Goal: Complete application form: Complete application form

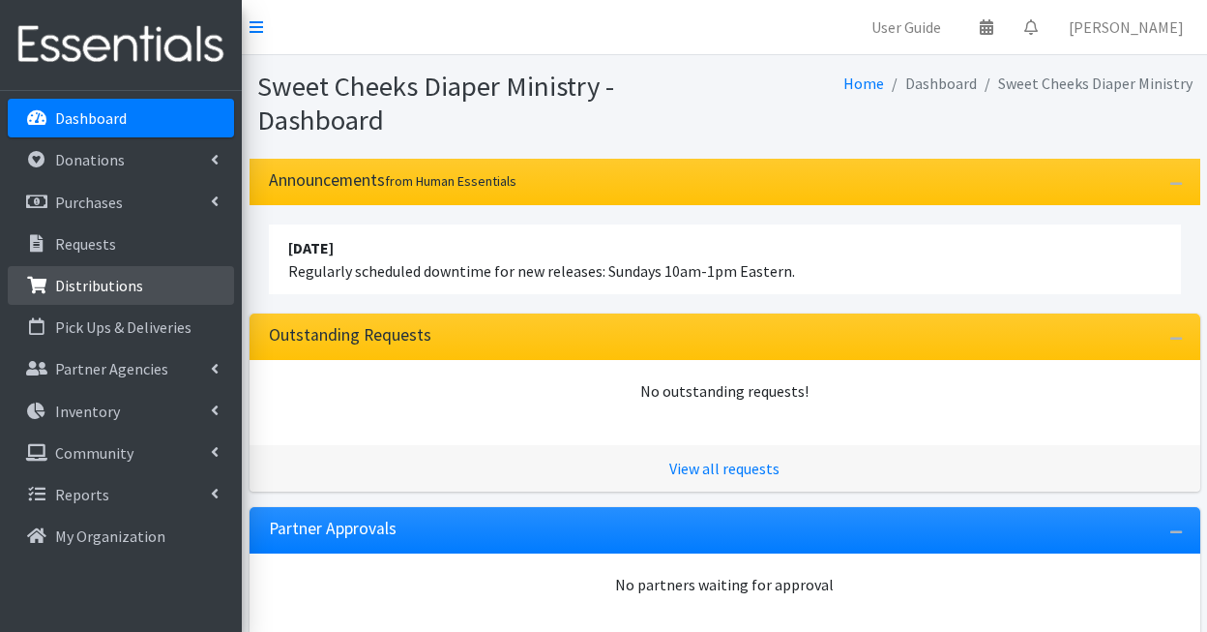
click at [89, 278] on p "Distributions" at bounding box center [99, 285] width 88 height 19
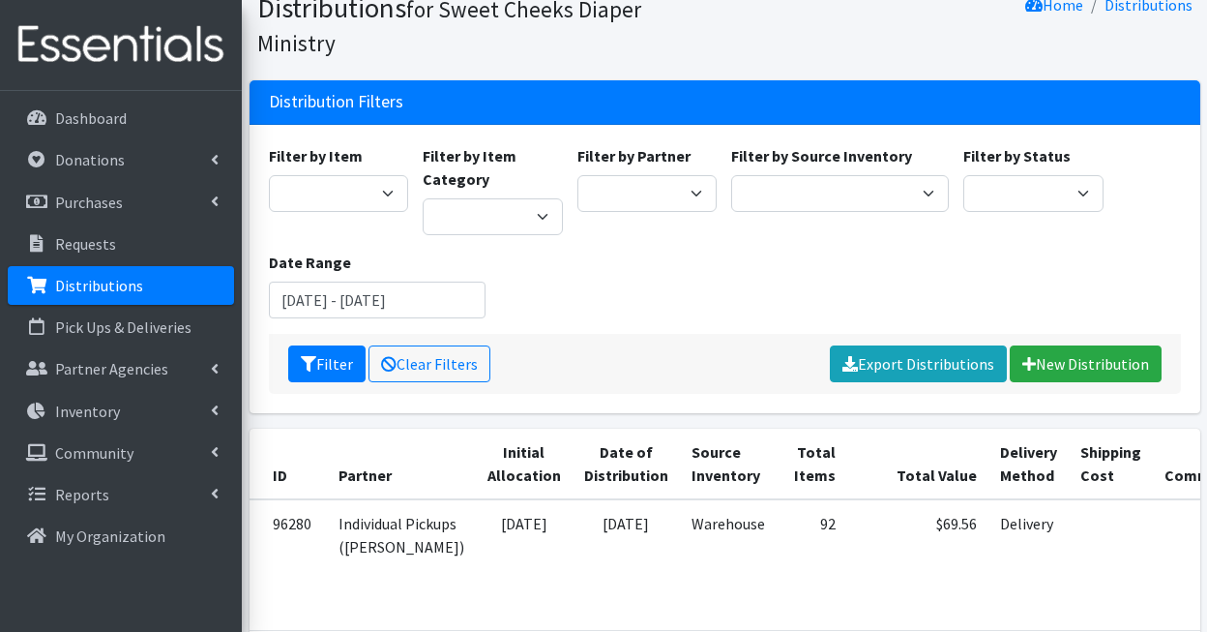
scroll to position [82, 0]
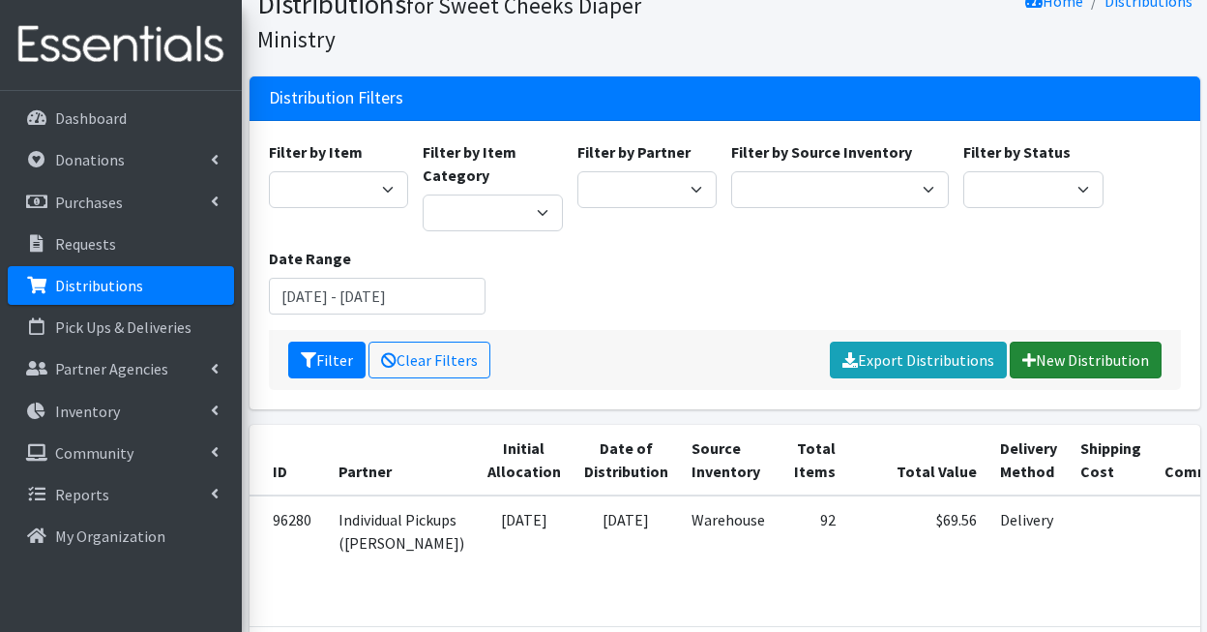
click at [1045, 341] on link "New Distribution" at bounding box center [1086, 359] width 152 height 37
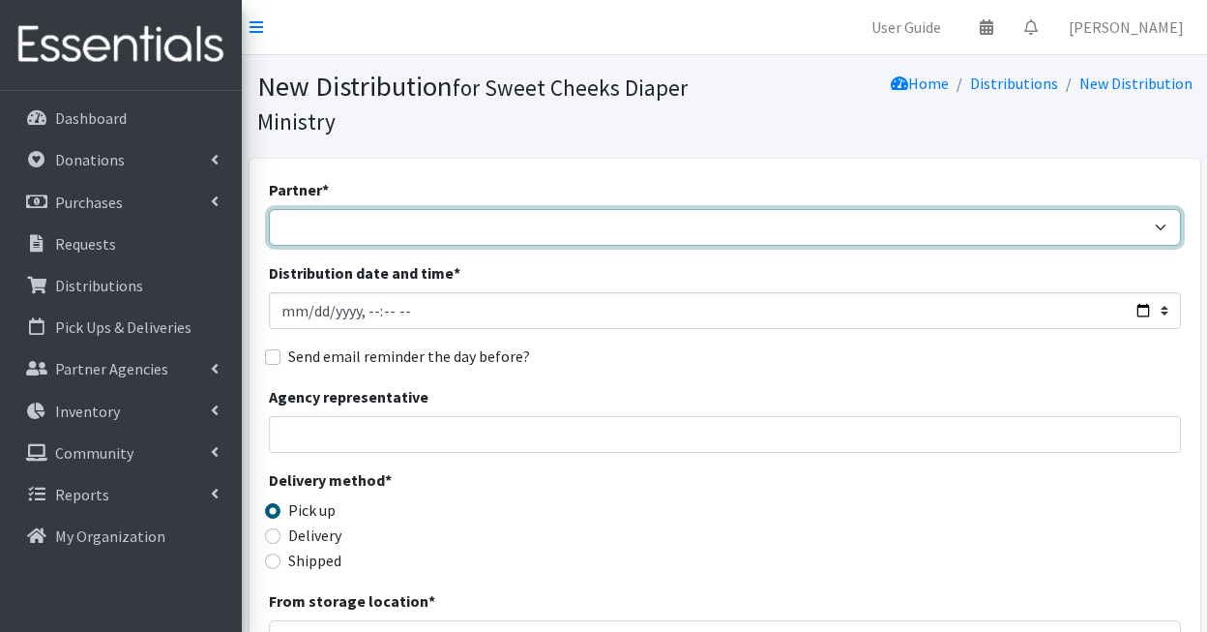
select select "5170"
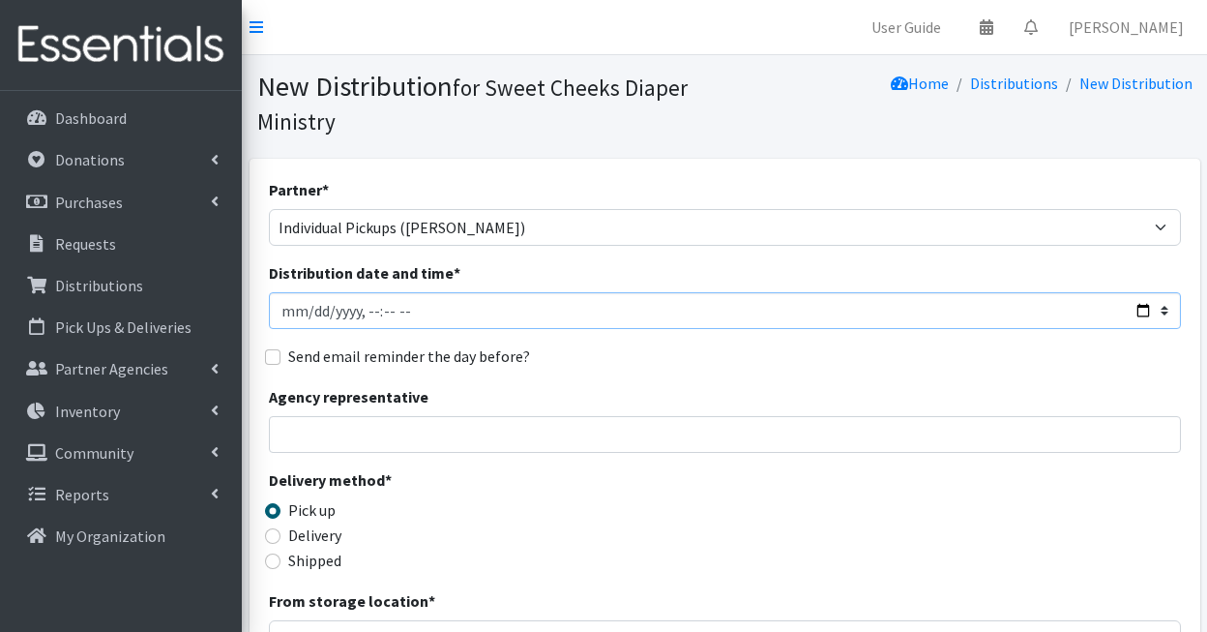
click at [299, 312] on input "Distribution date and time *" at bounding box center [725, 310] width 912 height 37
click at [370, 317] on input "Distribution date and time *" at bounding box center [725, 310] width 912 height 37
click at [381, 314] on input "Distribution date and time *" at bounding box center [725, 310] width 912 height 37
type input "2025-09-09T15:00"
click at [549, 337] on div "Partner * Community Distributions Dorothy Day House Hope House Memphis I Am My …" at bounding box center [725, 618] width 912 height 881
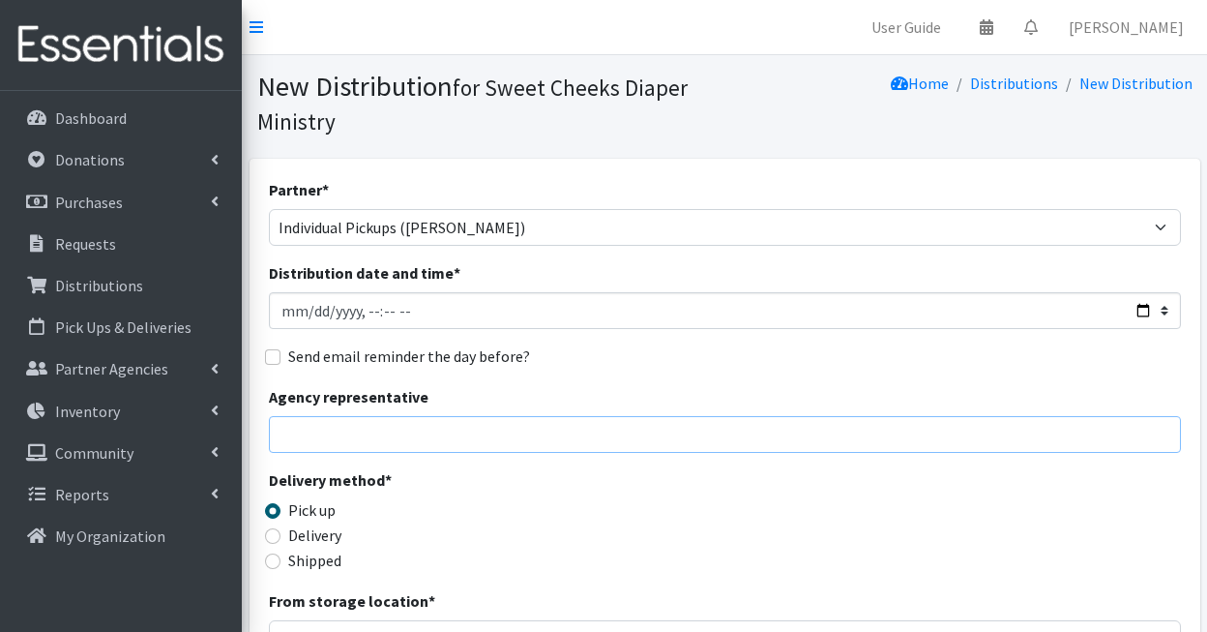
click at [429, 416] on input "Agency representative" at bounding box center [725, 434] width 912 height 37
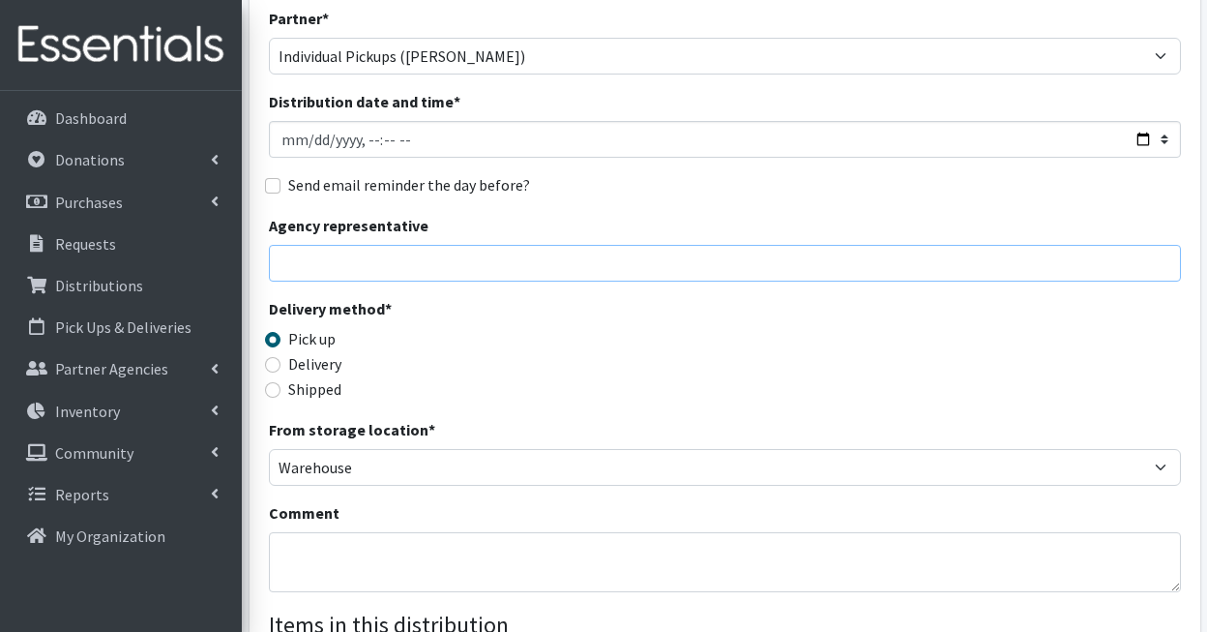
scroll to position [539, 0]
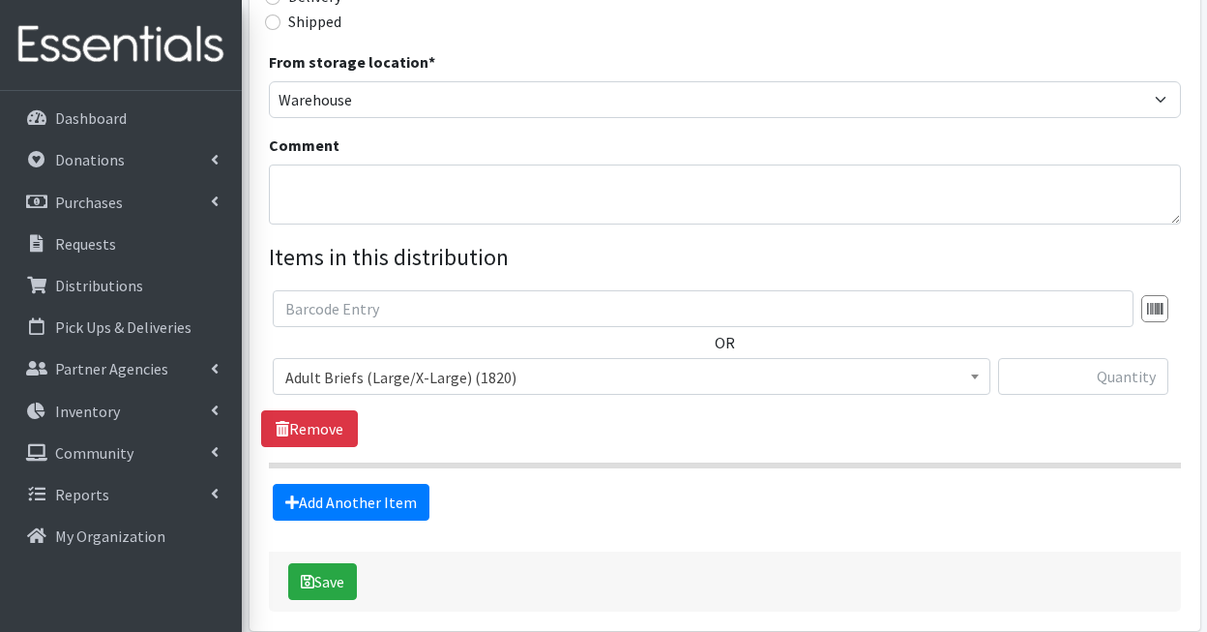
click at [438, 391] on span "Adult Briefs (Large/X-Large) (1820)" at bounding box center [632, 376] width 718 height 37
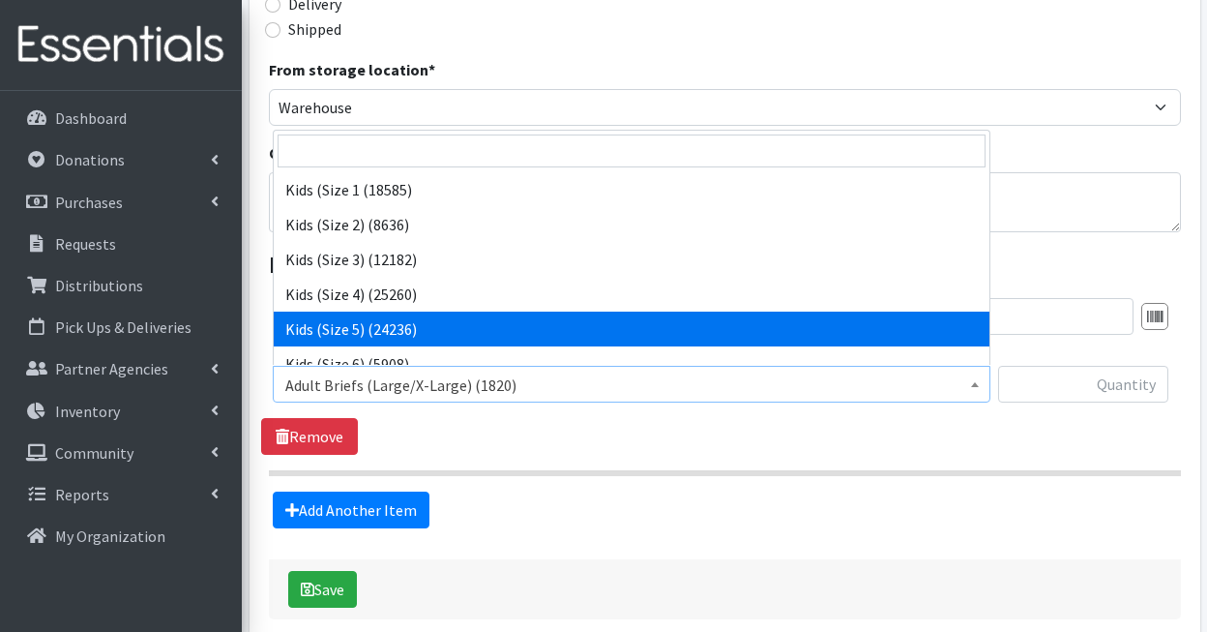
scroll to position [525, 0]
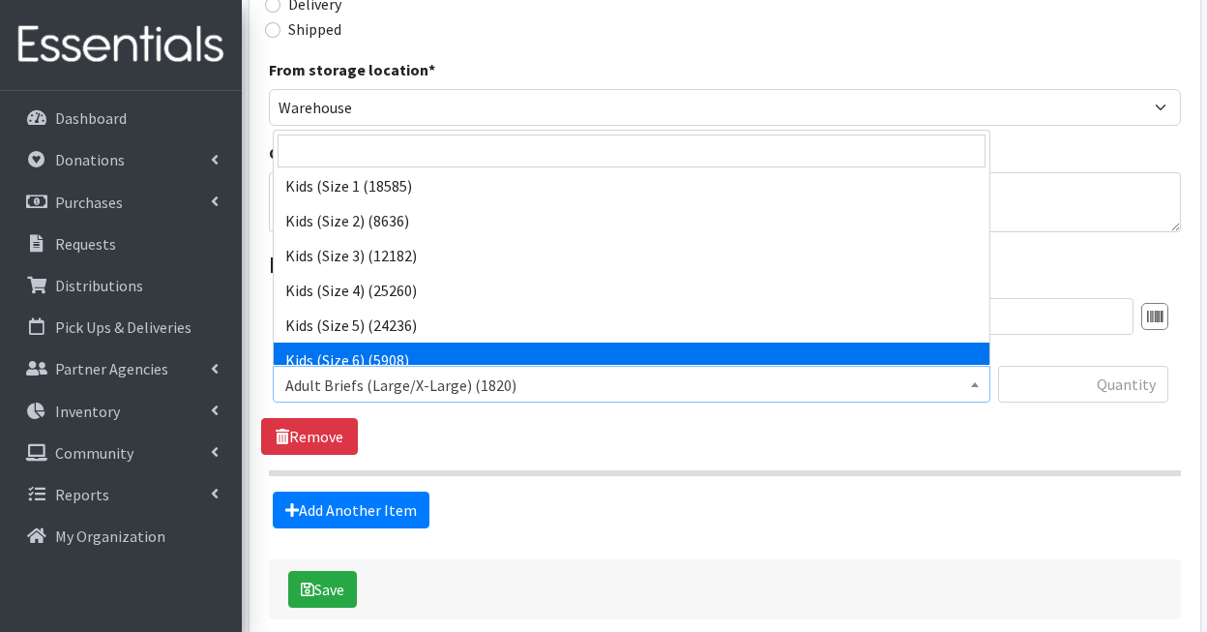
select select "1286"
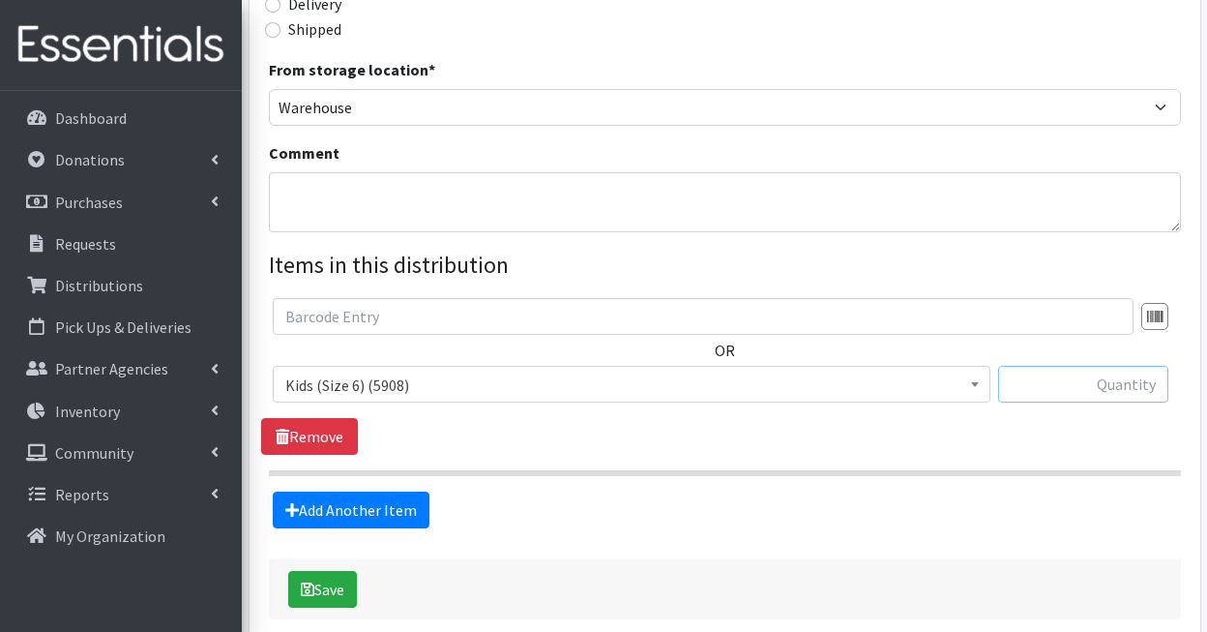
click at [1077, 387] on input "text" at bounding box center [1083, 384] width 170 height 37
type input "5"
type input "100"
click at [403, 499] on link "Add Another Item" at bounding box center [351, 509] width 157 height 37
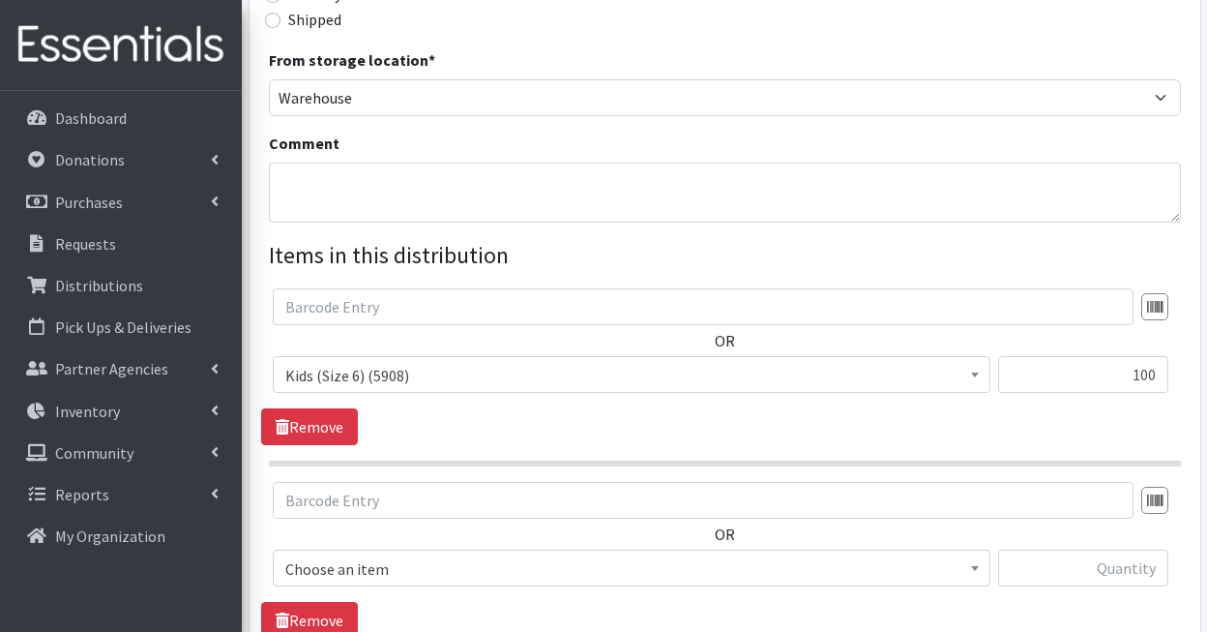
scroll to position [818, 0]
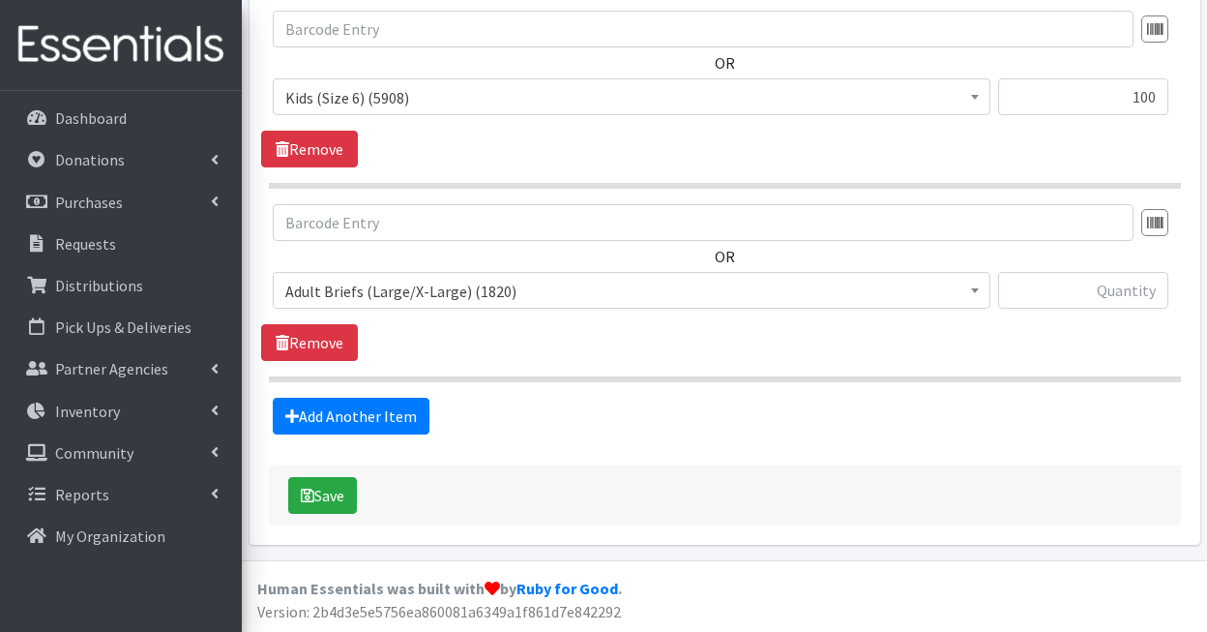
click at [565, 302] on span "Adult Briefs (Large/X-Large) (1820)" at bounding box center [631, 291] width 693 height 27
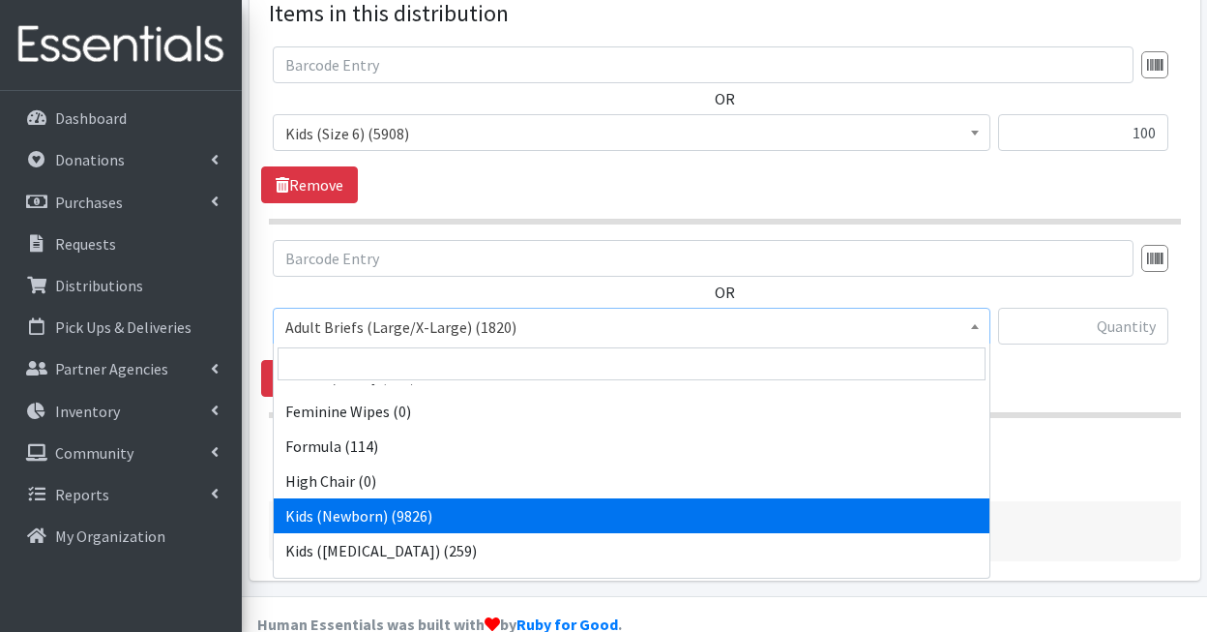
scroll to position [371, 0]
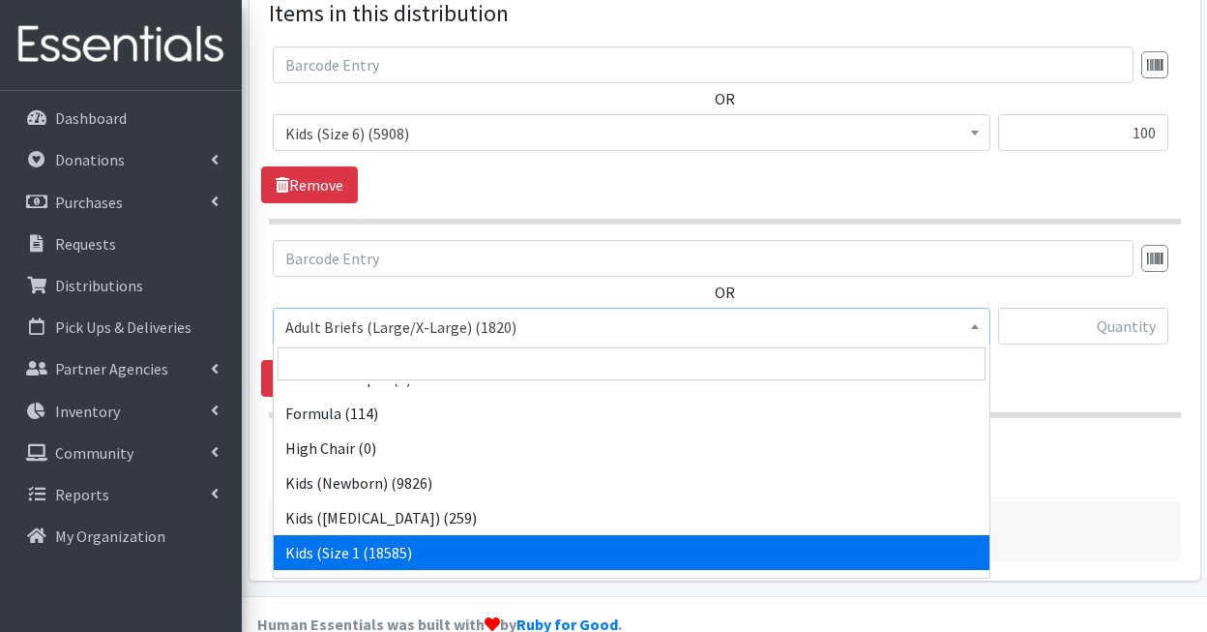
select select "9721"
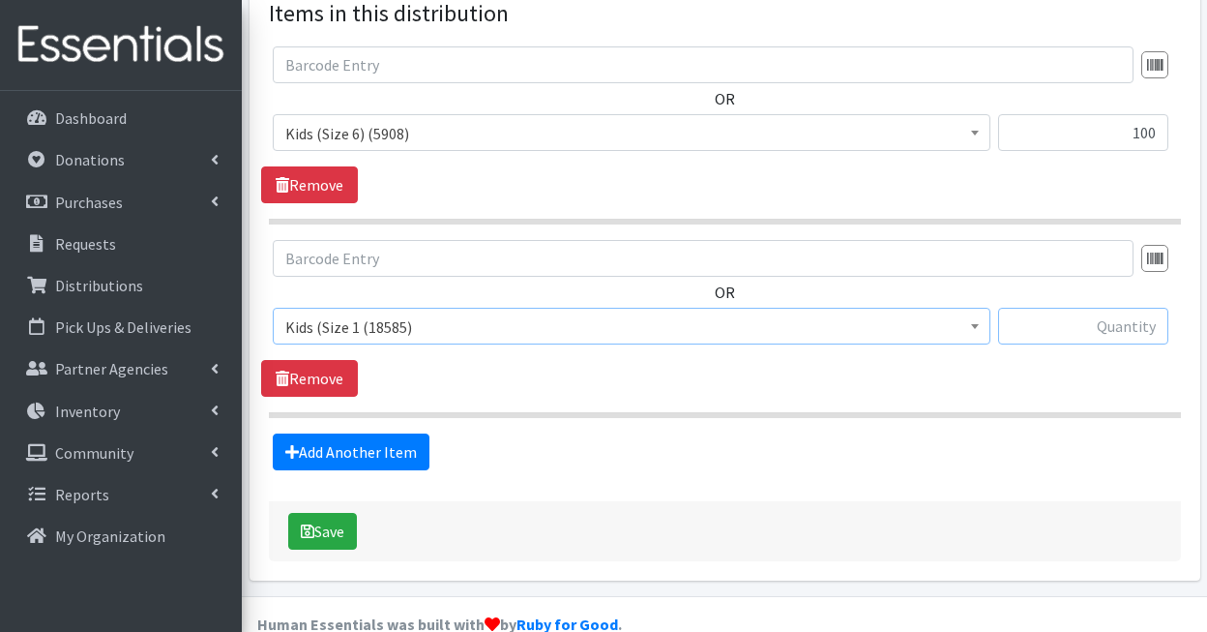
click at [1107, 336] on input "text" at bounding box center [1083, 326] width 170 height 37
type input "50"
click at [388, 464] on link "Add Another Item" at bounding box center [351, 451] width 157 height 37
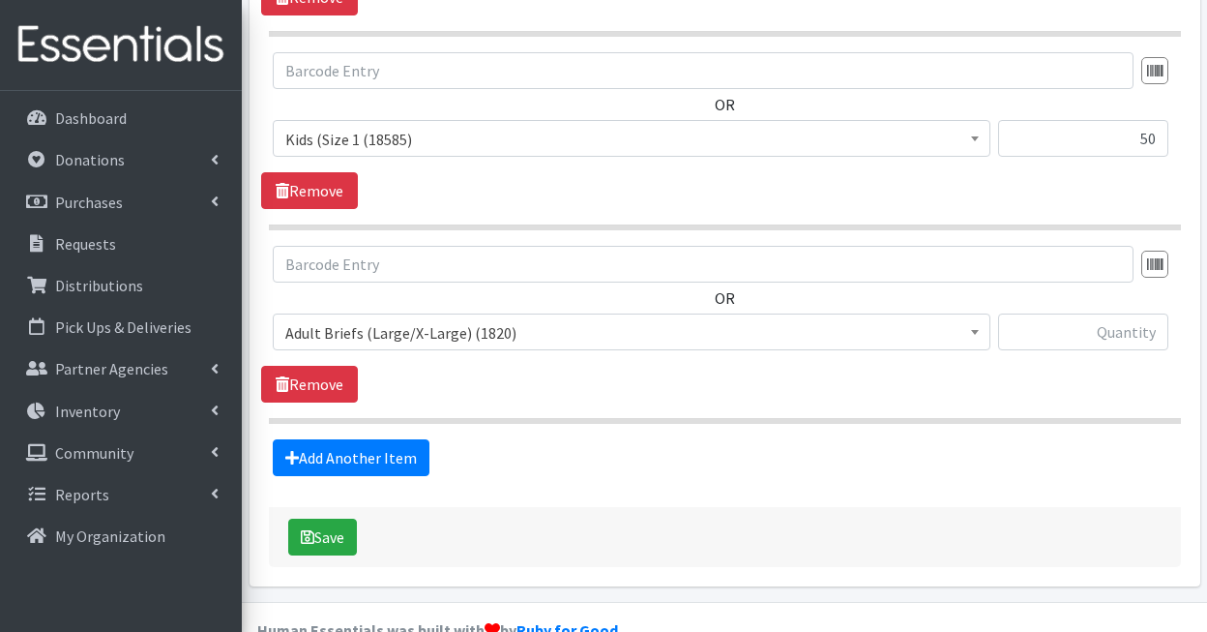
scroll to position [1012, 0]
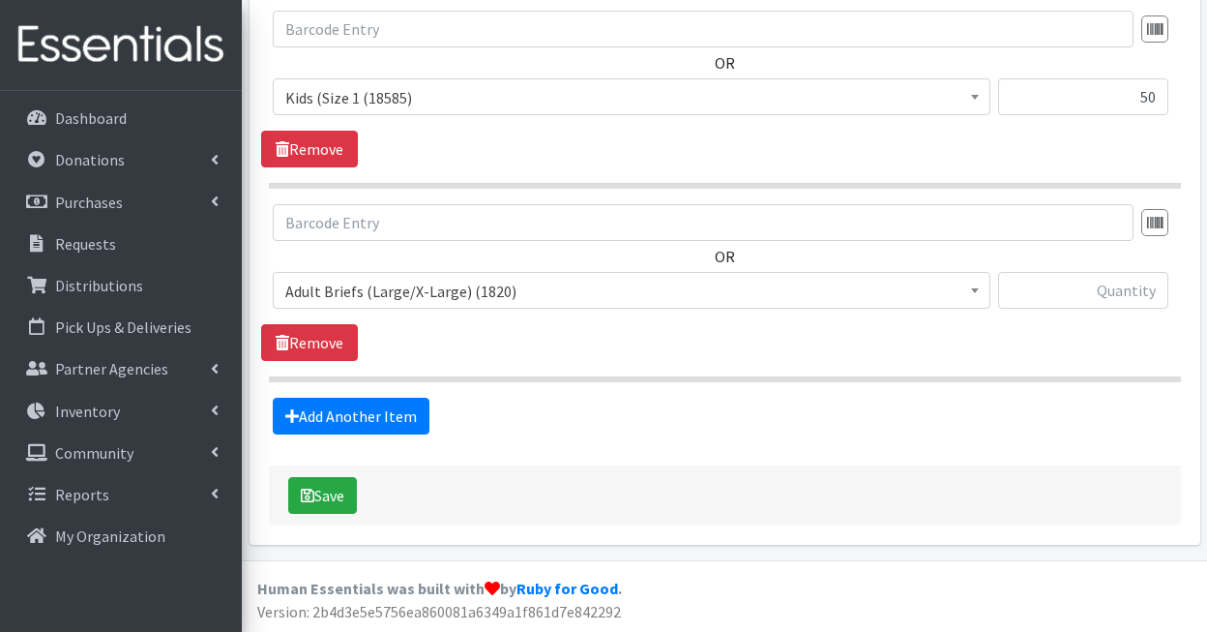
click at [483, 291] on span "Adult Briefs (Large/X-Large) (1820)" at bounding box center [631, 291] width 693 height 27
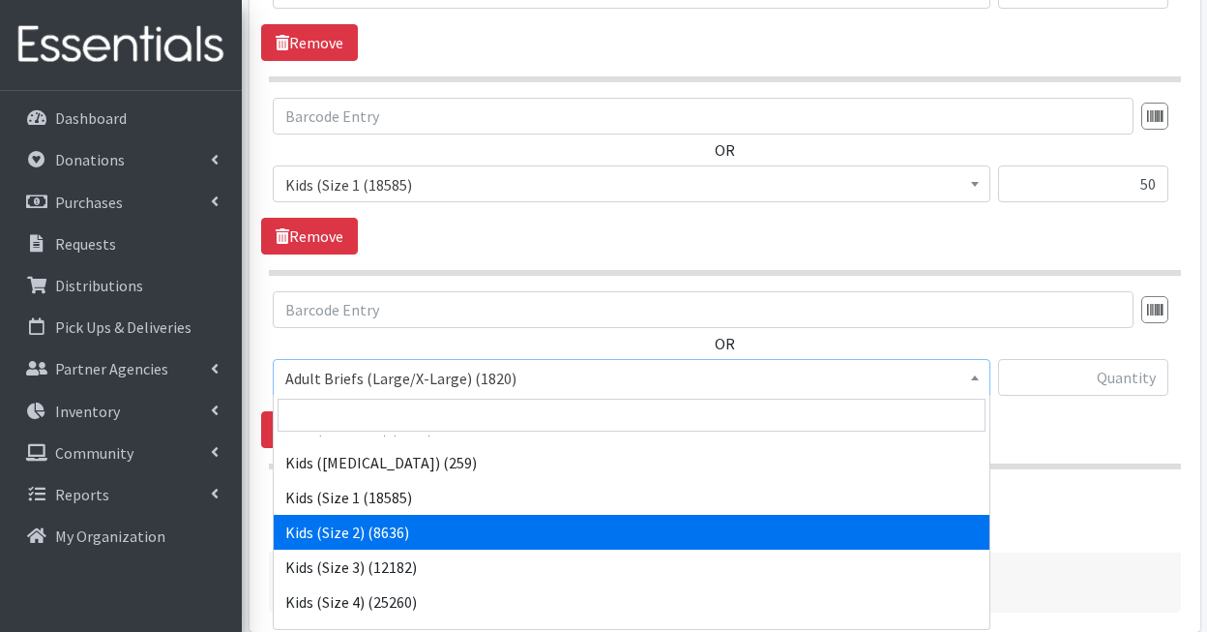
scroll to position [503, 0]
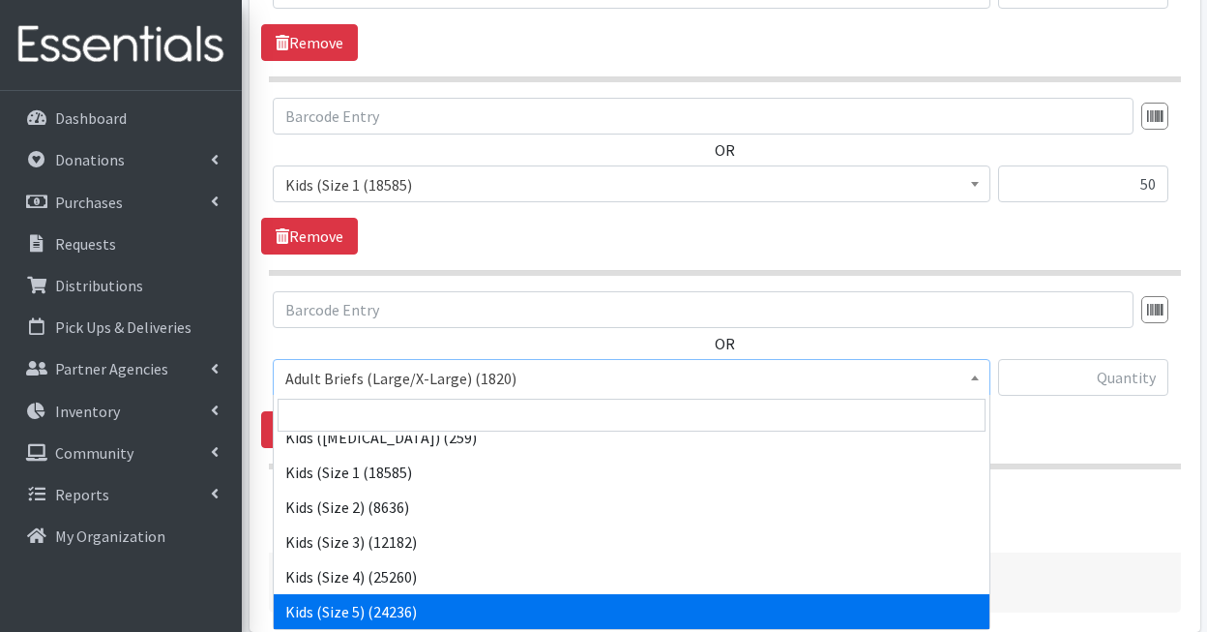
select select "1285"
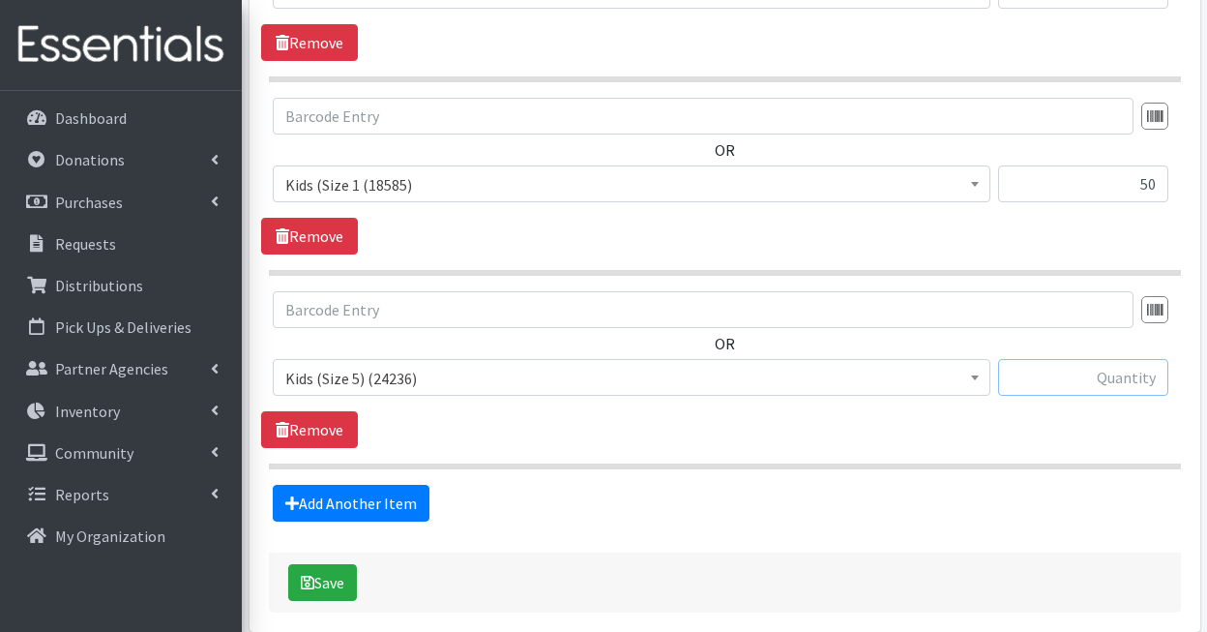
click at [1124, 373] on input "text" at bounding box center [1083, 377] width 170 height 37
type input "50"
click at [405, 510] on link "Add Another Item" at bounding box center [351, 503] width 157 height 37
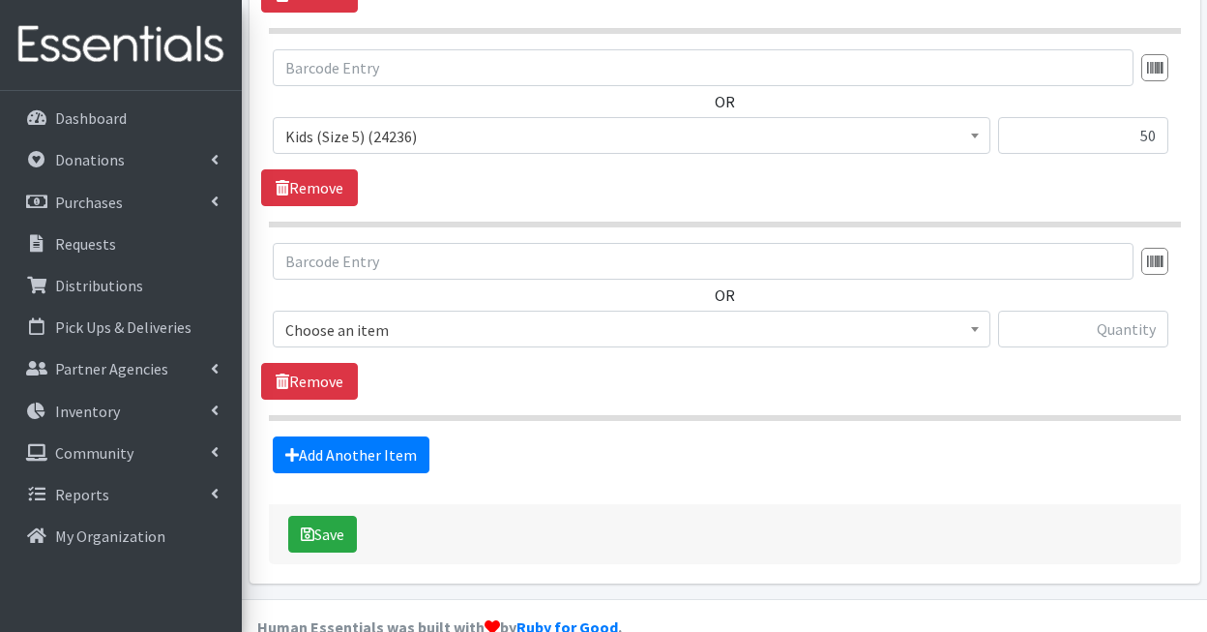
scroll to position [1205, 0]
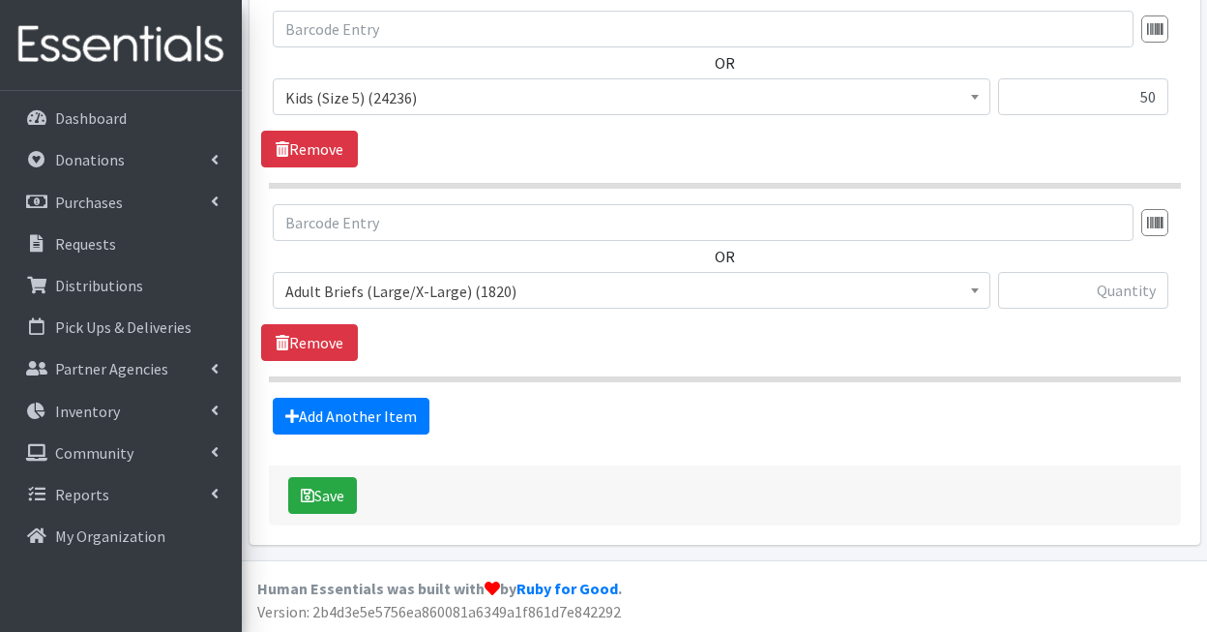
click at [440, 302] on span "Adult Briefs (Large/X-Large) (1820)" at bounding box center [631, 291] width 693 height 27
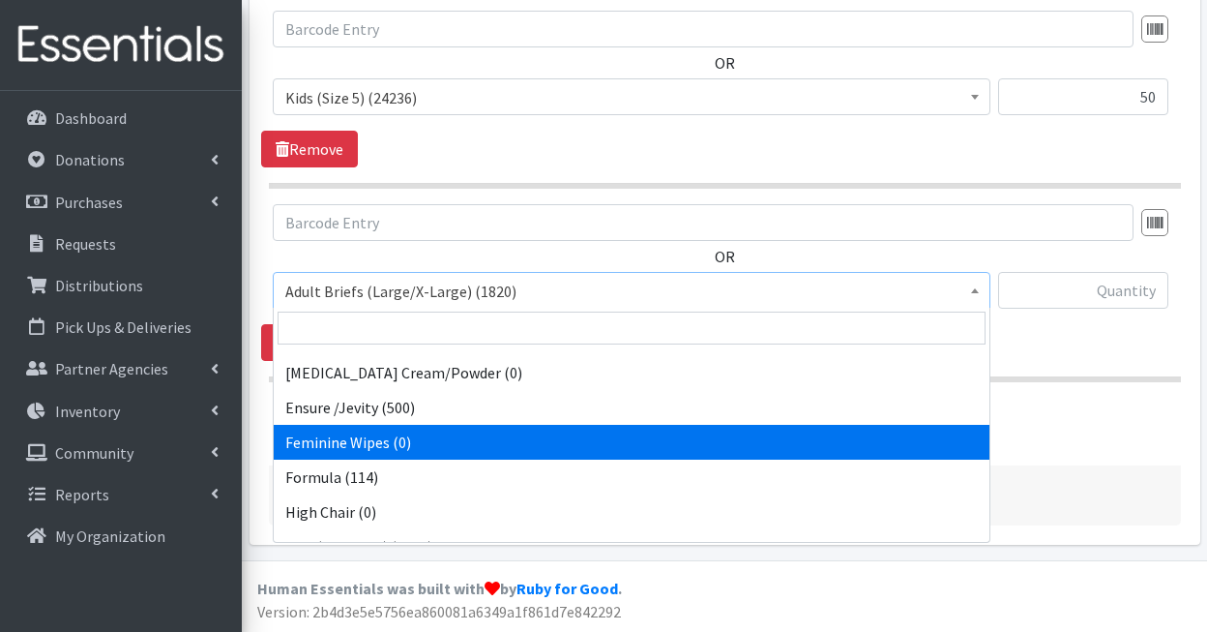
scroll to position [303, 0]
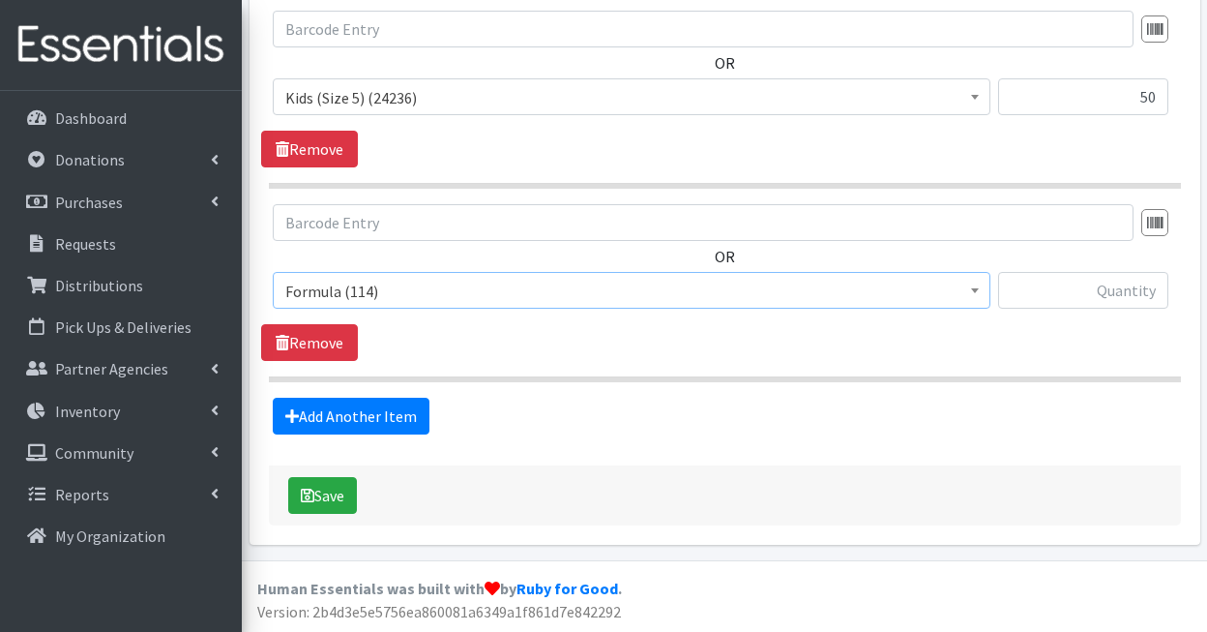
select select "4033"
click at [1050, 294] on input "text" at bounding box center [1083, 290] width 170 height 37
type input "2"
click at [370, 409] on link "Add Another Item" at bounding box center [351, 416] width 157 height 37
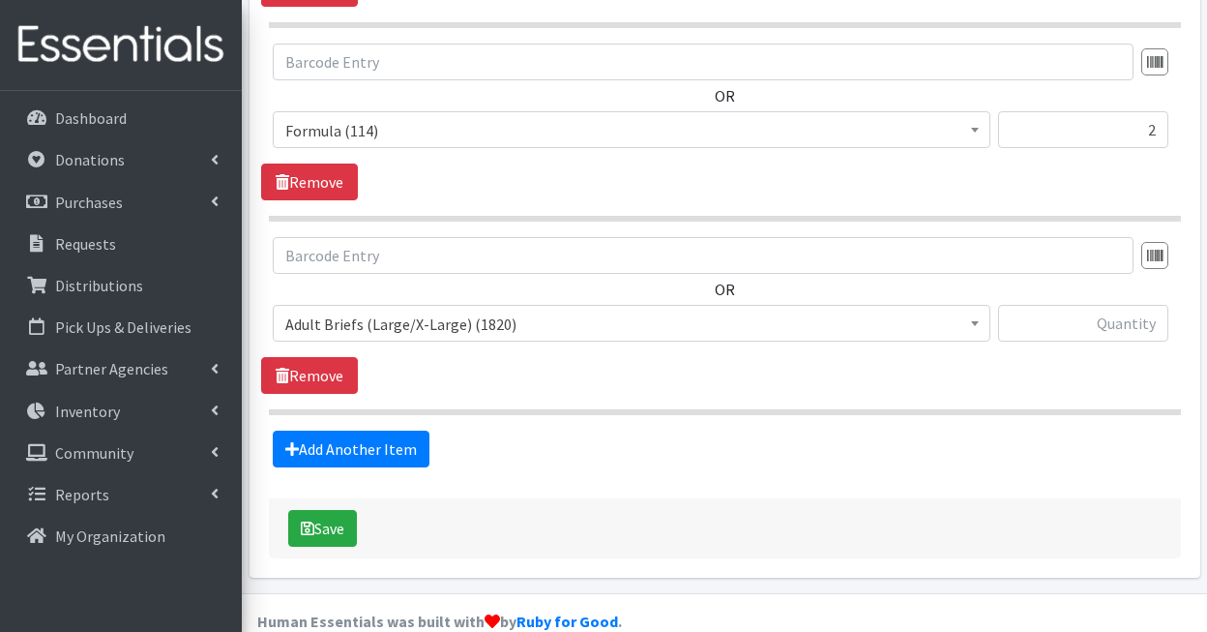
scroll to position [1399, 0]
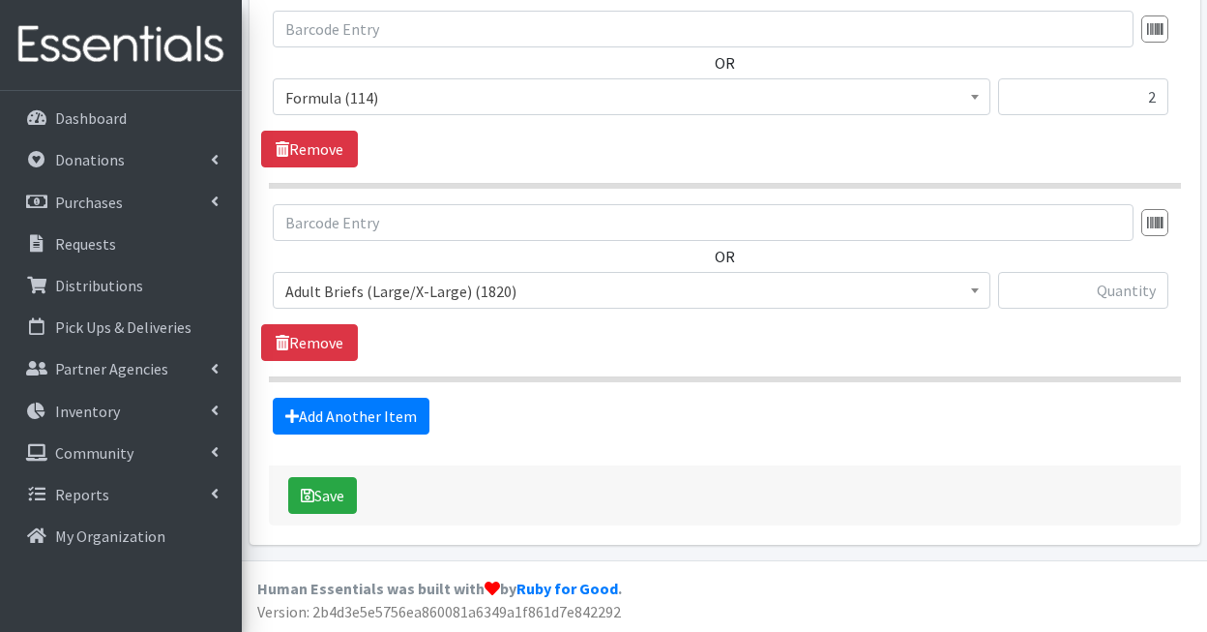
click at [527, 296] on span "Adult Briefs (Large/X-Large) (1820)" at bounding box center [631, 291] width 693 height 27
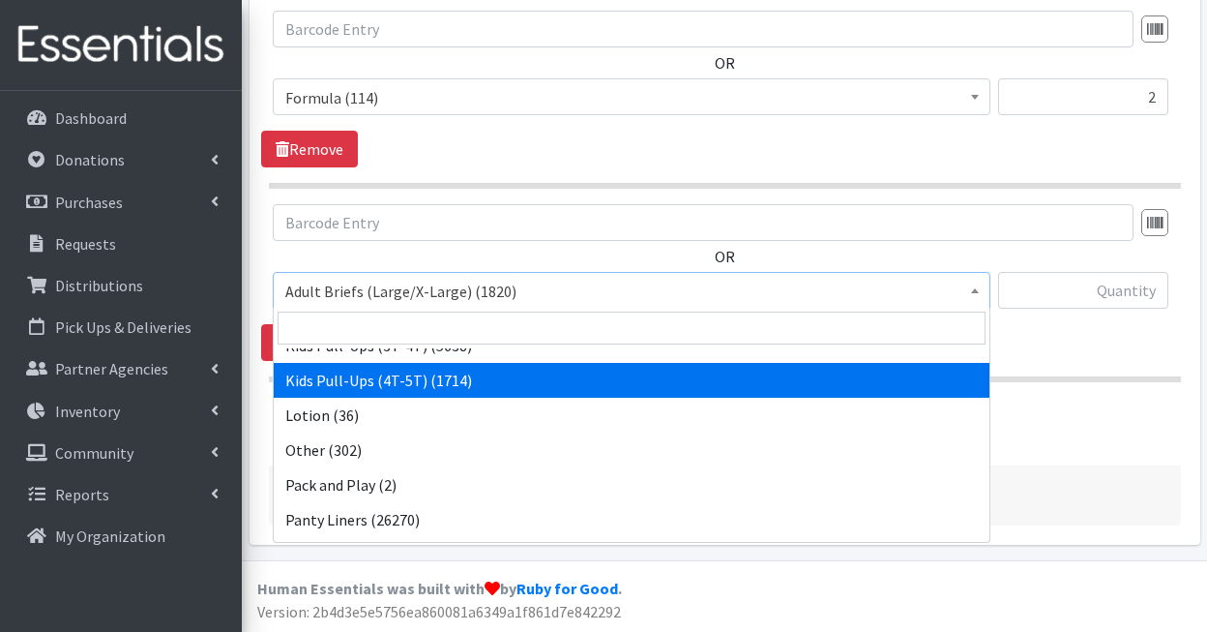
scroll to position [989, 0]
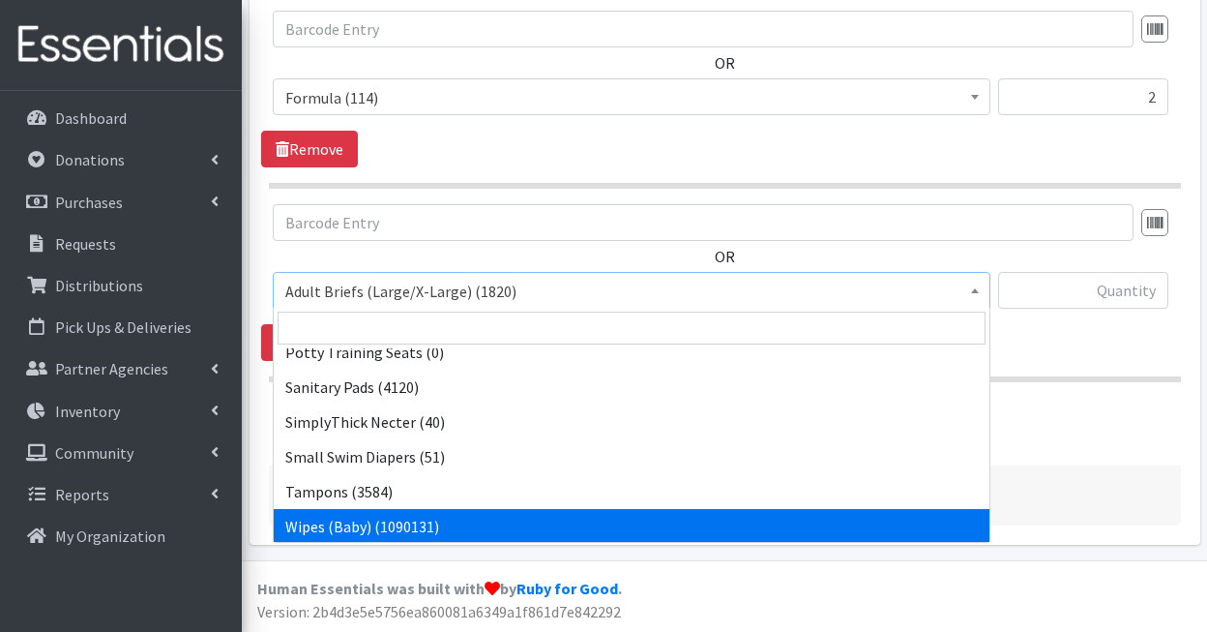
select select "1281"
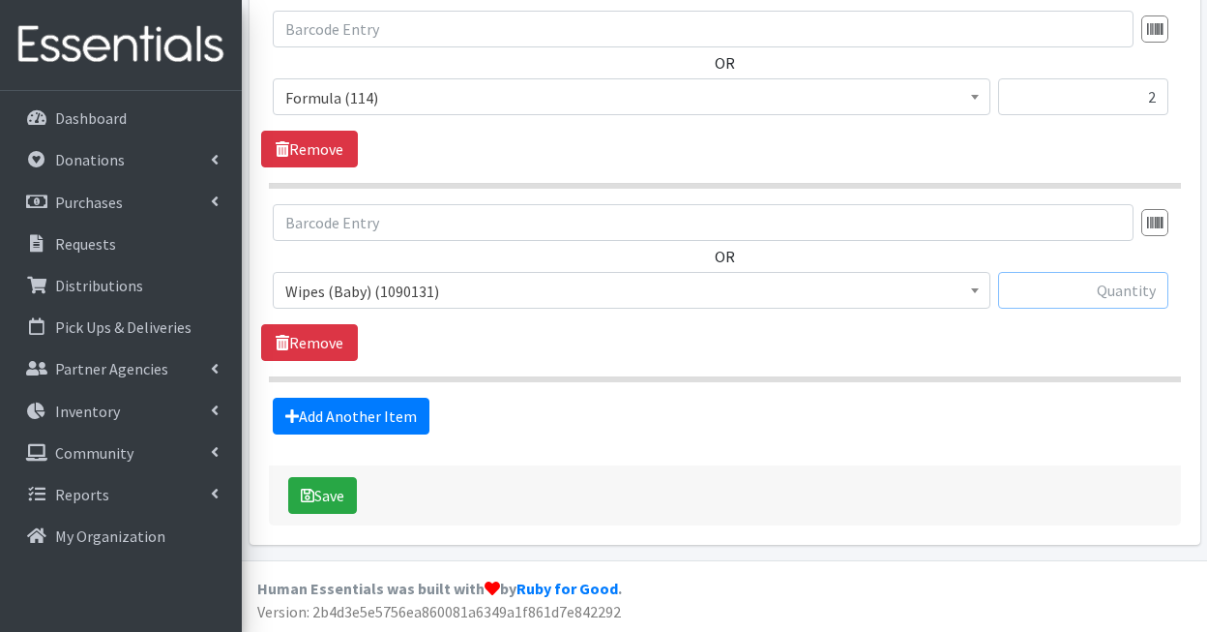
click at [1075, 299] on input "text" at bounding box center [1083, 290] width 170 height 37
type input "6"
type input "264"
click at [345, 489] on button "Save" at bounding box center [322, 495] width 69 height 37
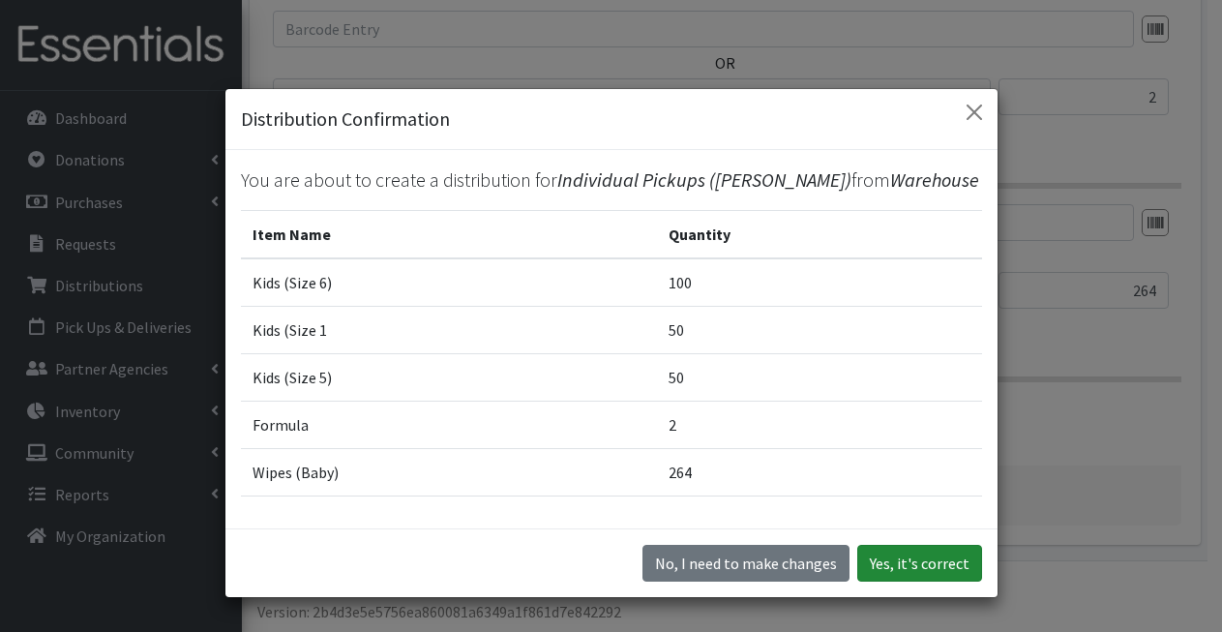
click at [910, 559] on button "Yes, it's correct" at bounding box center [919, 563] width 125 height 37
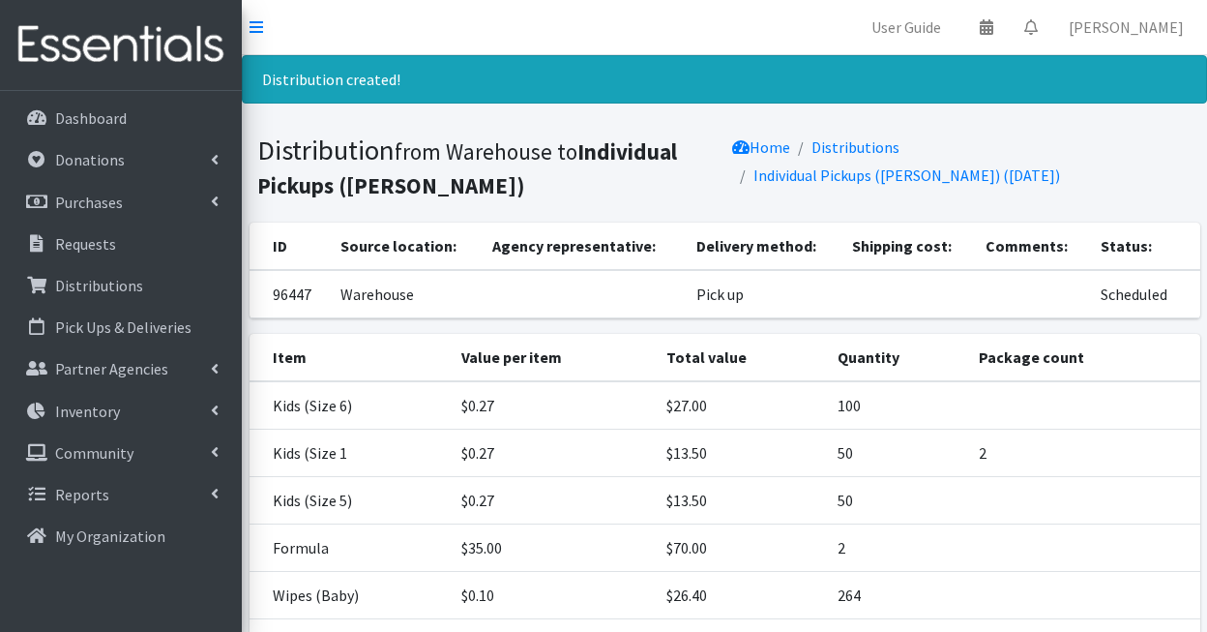
scroll to position [182, 0]
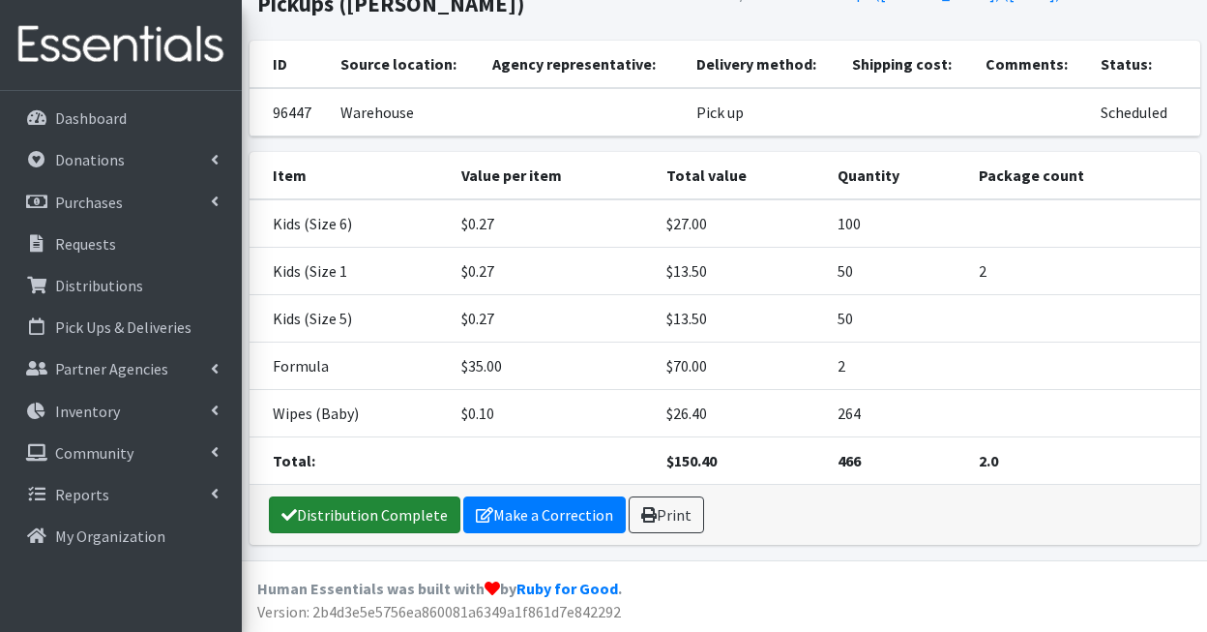
click at [396, 521] on link "Distribution Complete" at bounding box center [365, 514] width 192 height 37
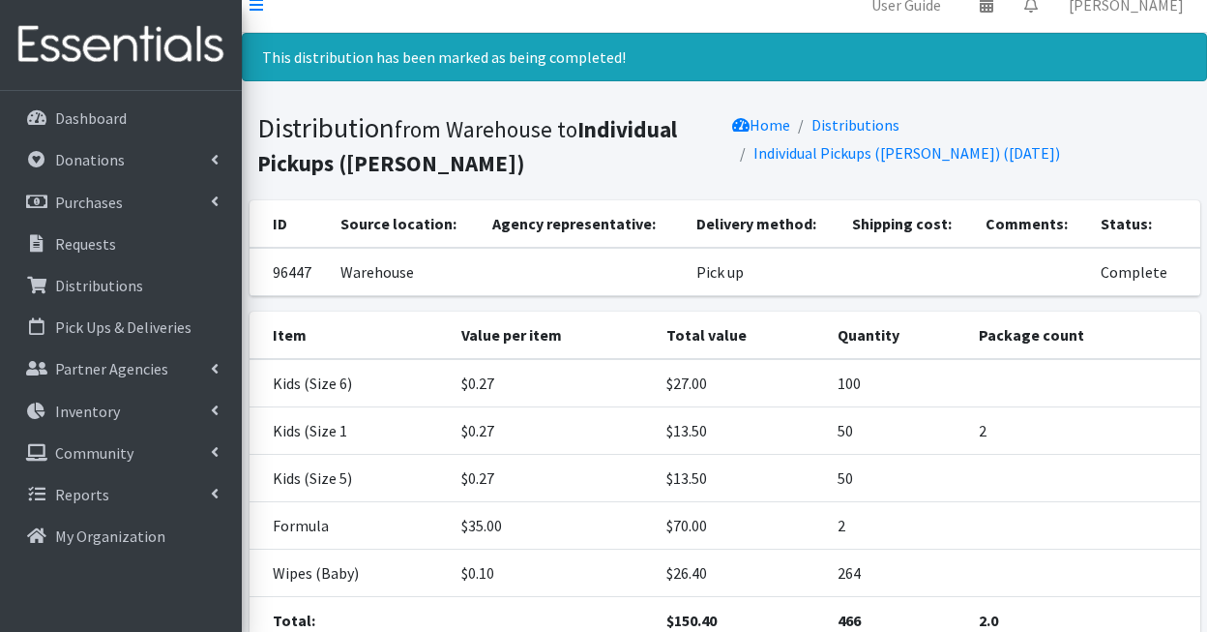
scroll to position [0, 0]
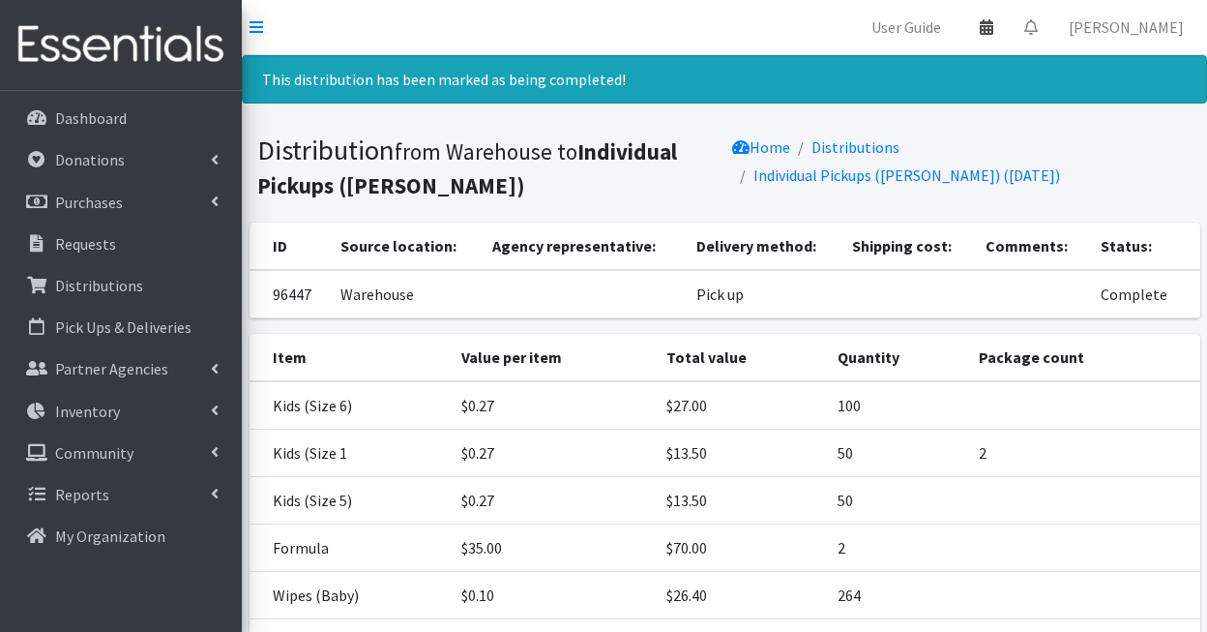
click at [993, 25] on icon at bounding box center [987, 26] width 14 height 15
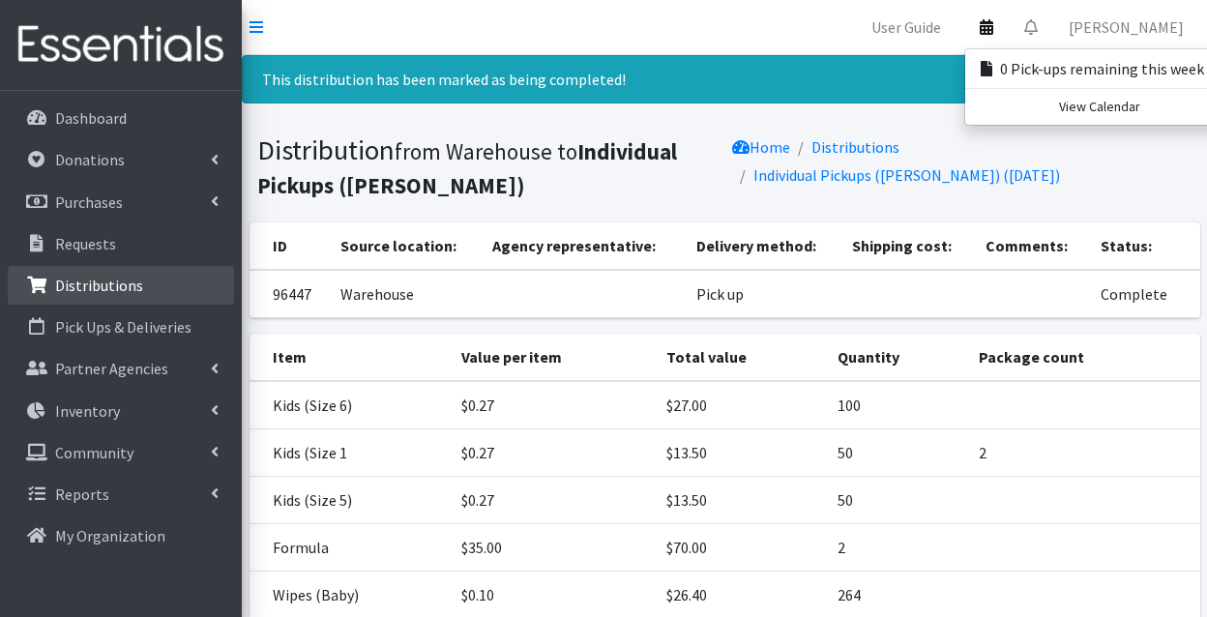
click at [97, 290] on p "Distributions" at bounding box center [99, 285] width 88 height 19
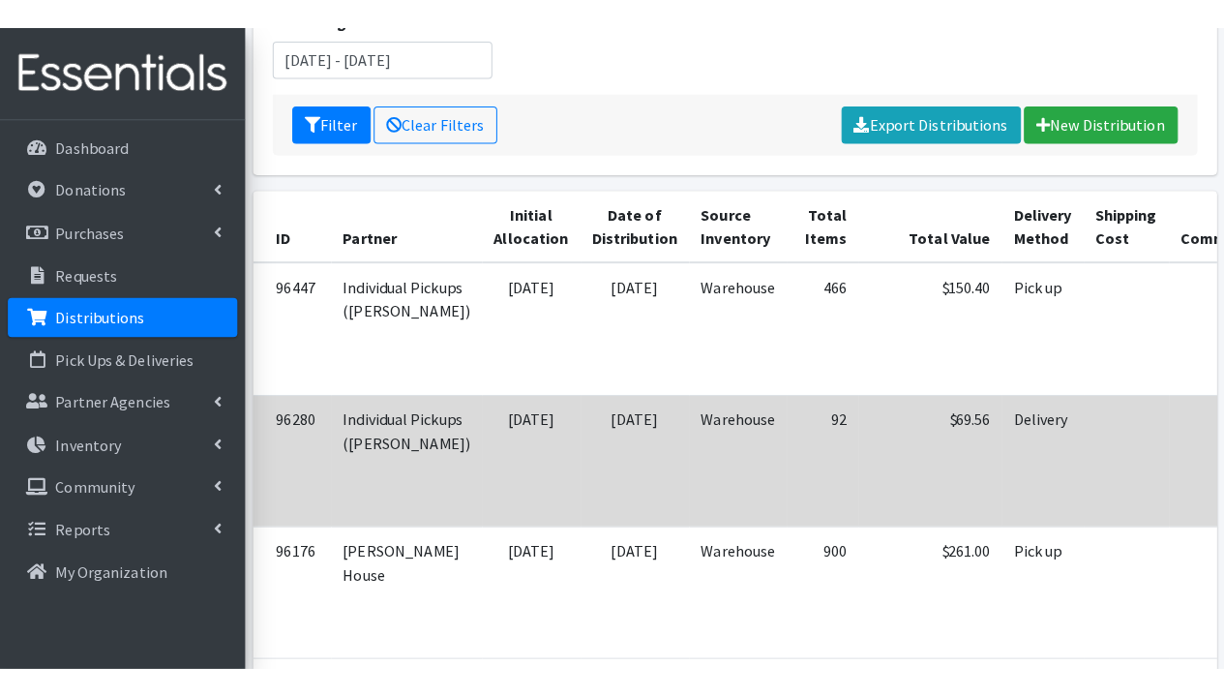
scroll to position [539, 0]
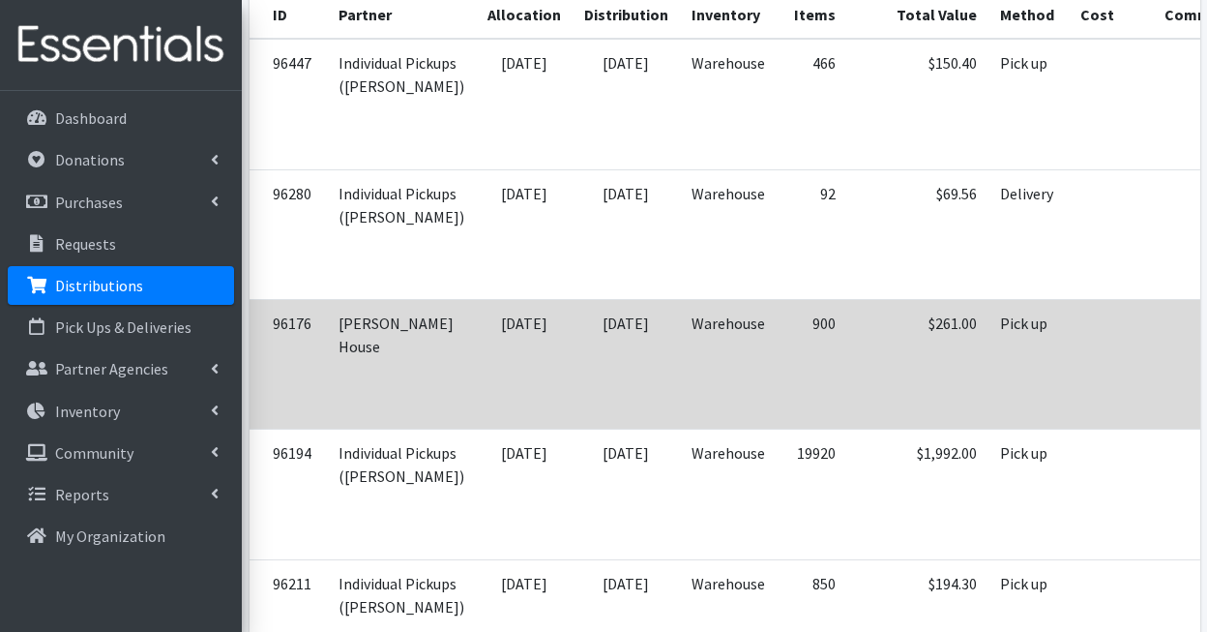
click at [573, 345] on td "[DATE]" at bounding box center [626, 364] width 107 height 130
click at [847, 344] on td "$261.00" at bounding box center [917, 364] width 141 height 130
click at [847, 345] on td "$261.00" at bounding box center [917, 364] width 141 height 130
drag, startPoint x: 918, startPoint y: 322, endPoint x: 823, endPoint y: 329, distance: 95.0
click at [823, 329] on tr "96176 Dorothy Day House 09/04/2025 09/04/2025 Warehouse 900 $261.00 Pick up Sch…" at bounding box center [863, 364] width 1227 height 130
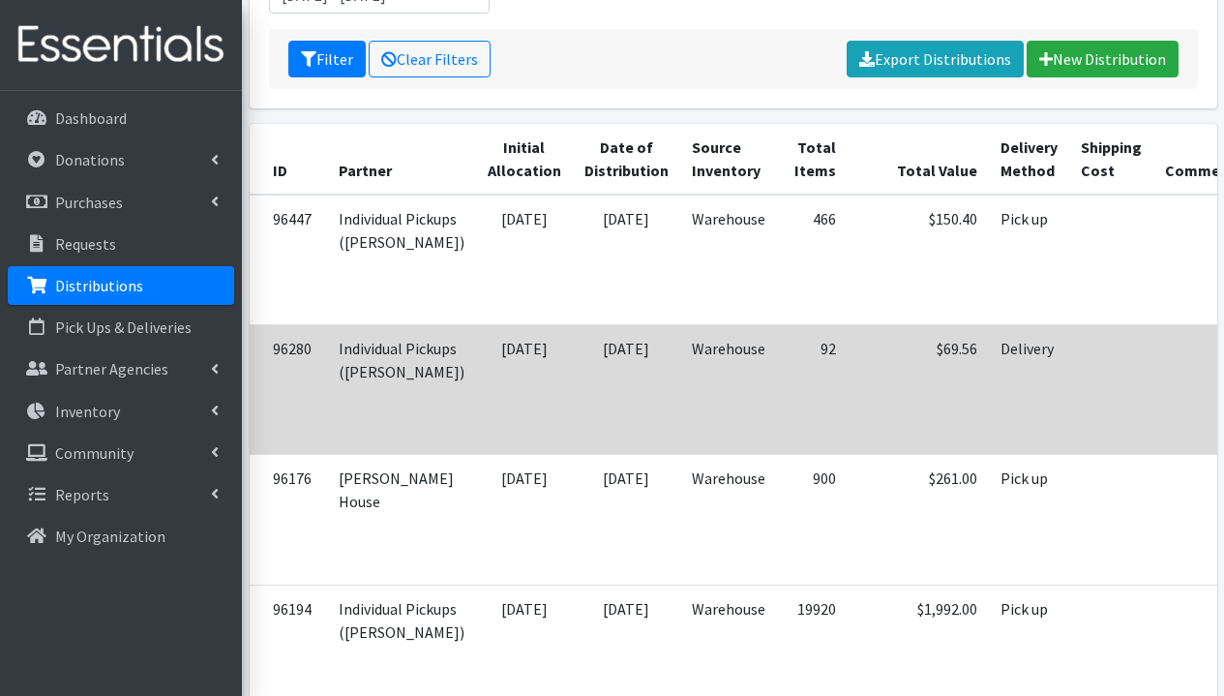
scroll to position [510, 0]
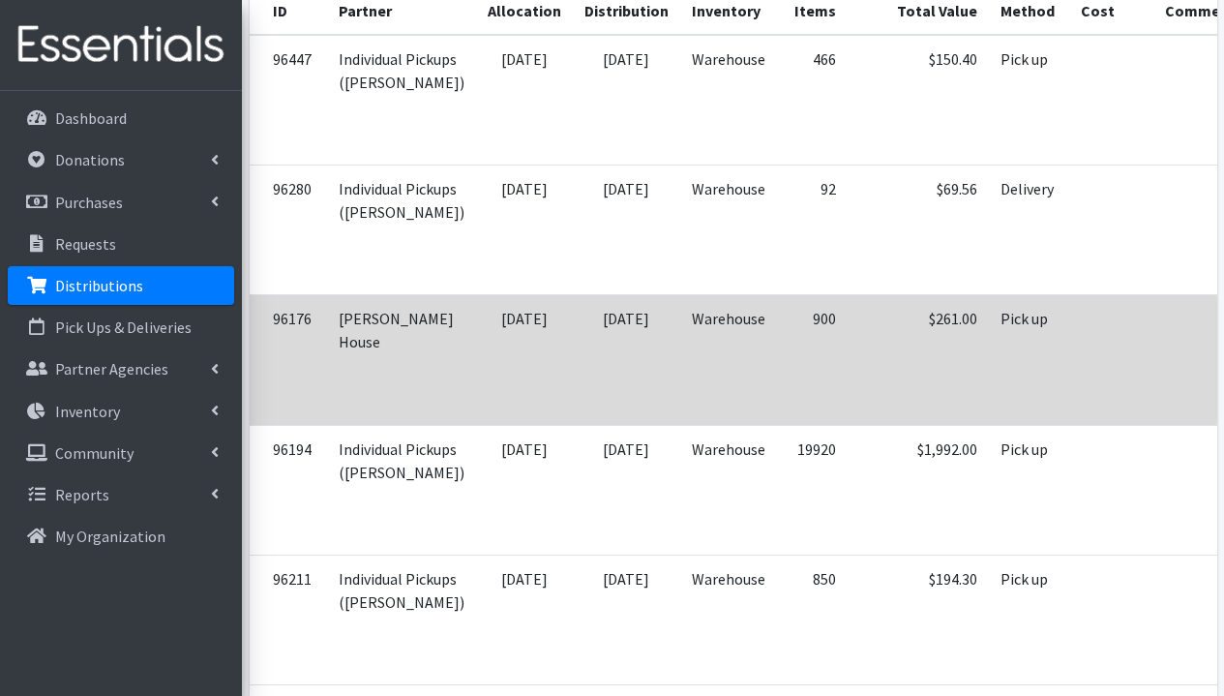
click at [514, 352] on td "09/04/2025" at bounding box center [524, 360] width 97 height 130
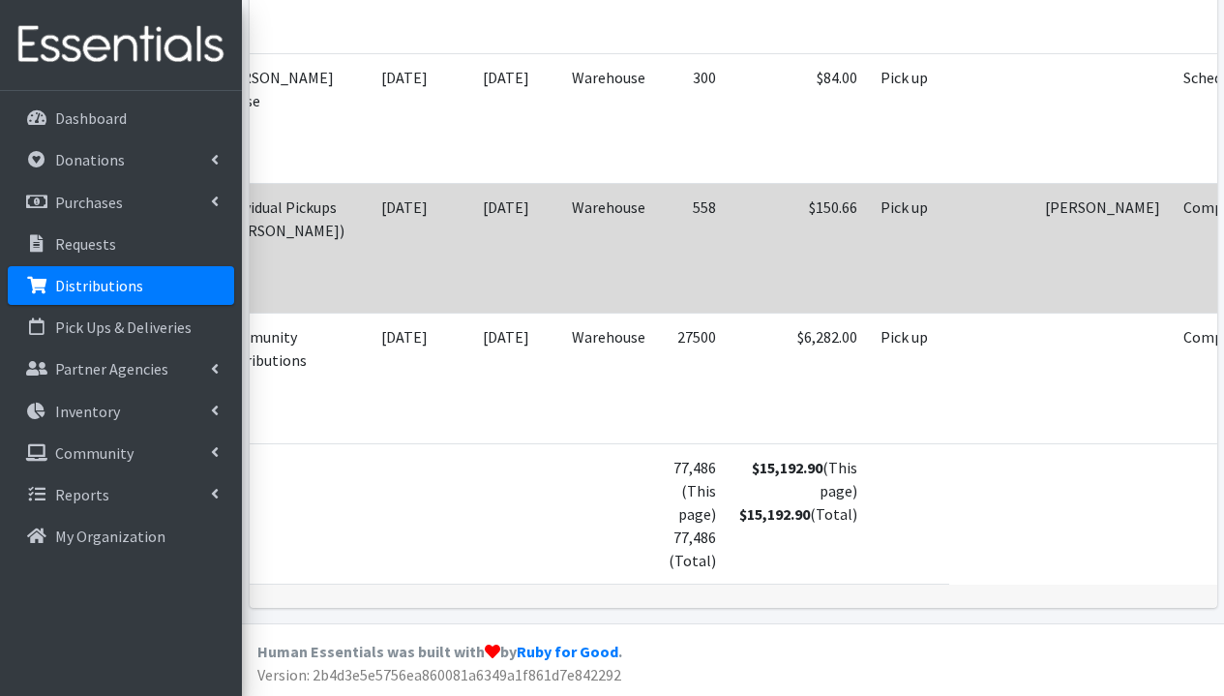
scroll to position [1623, 0]
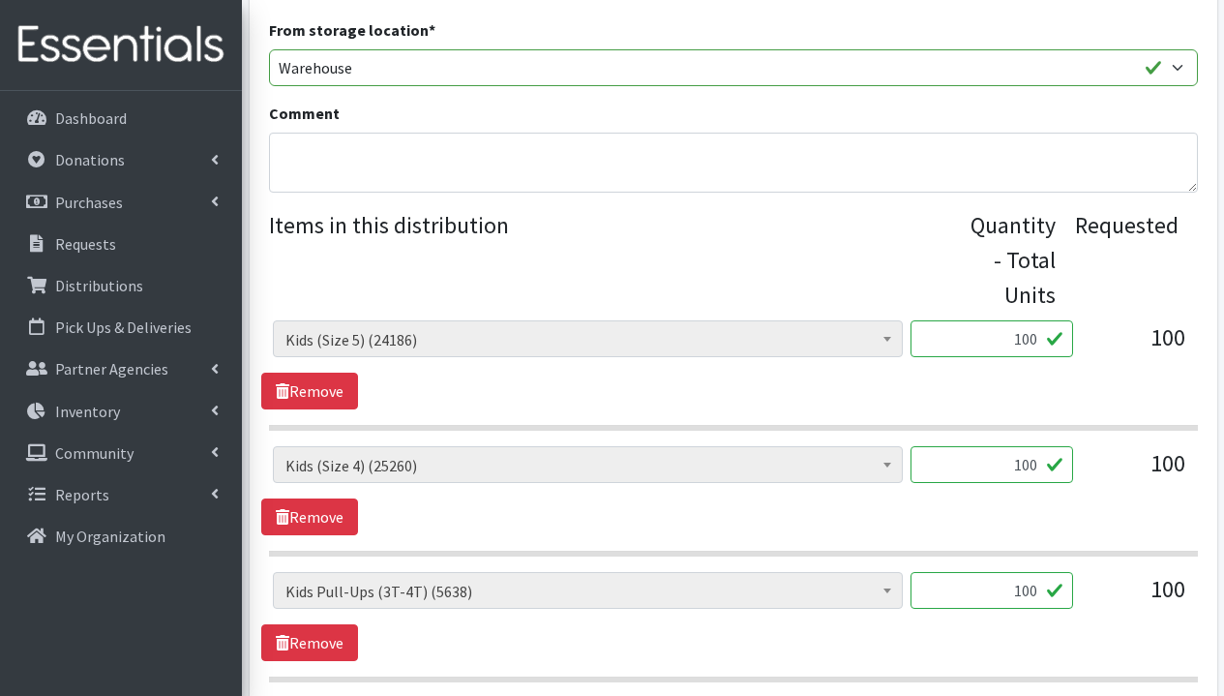
scroll to position [909, 0]
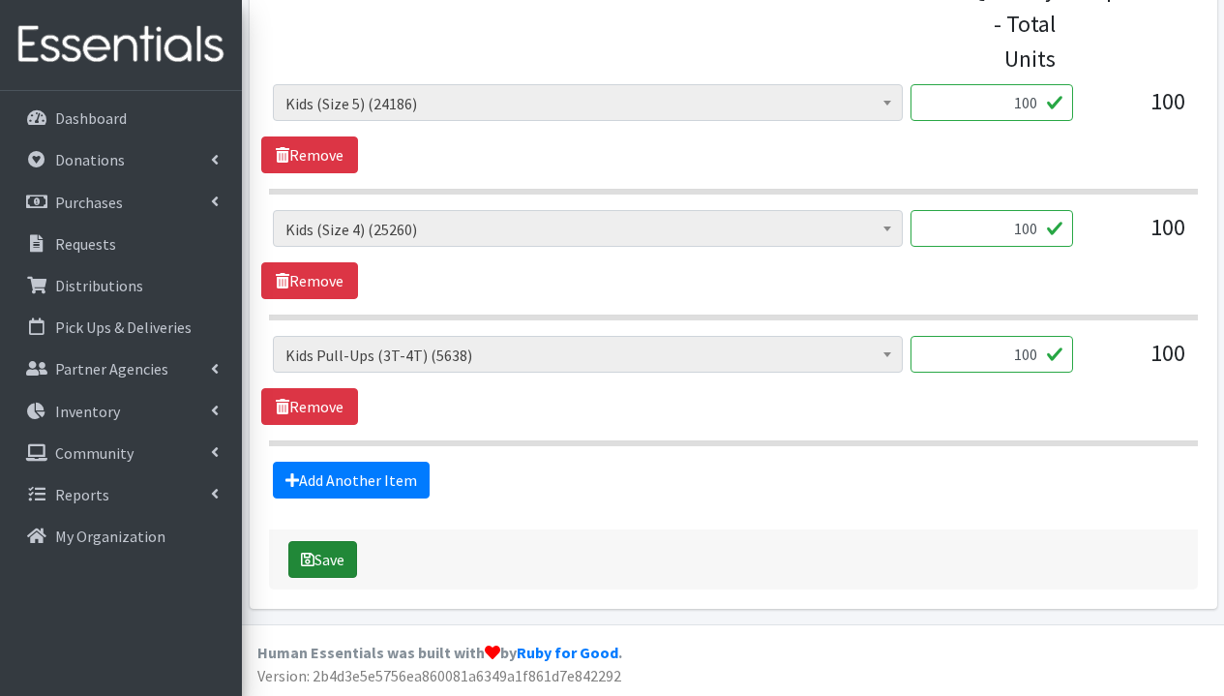
click at [330, 568] on button "Save" at bounding box center [322, 559] width 69 height 37
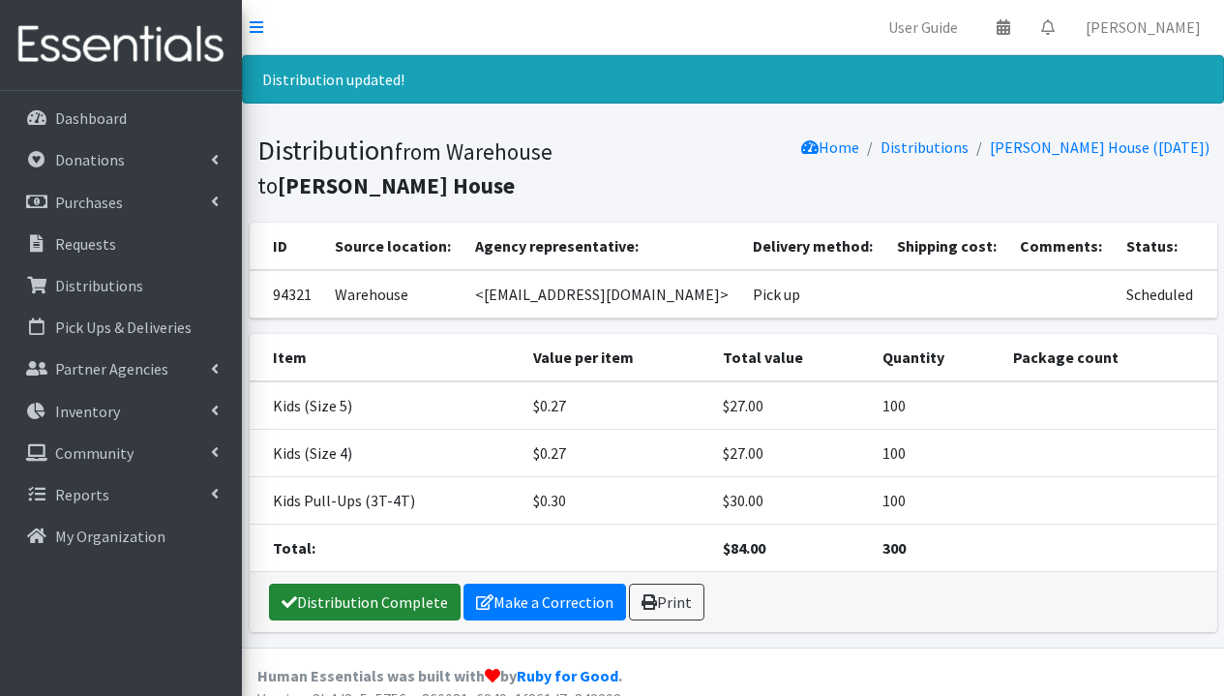
click at [400, 605] on link "Distribution Complete" at bounding box center [365, 601] width 192 height 37
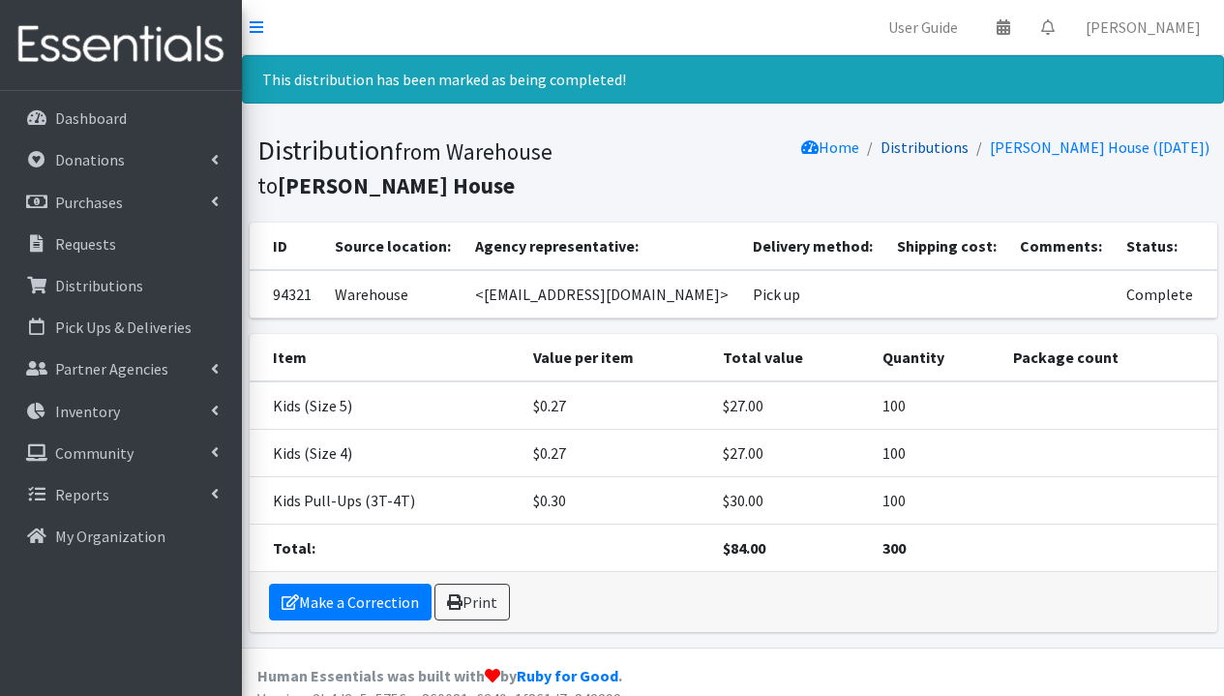
click at [955, 149] on link "Distributions" at bounding box center [924, 146] width 88 height 19
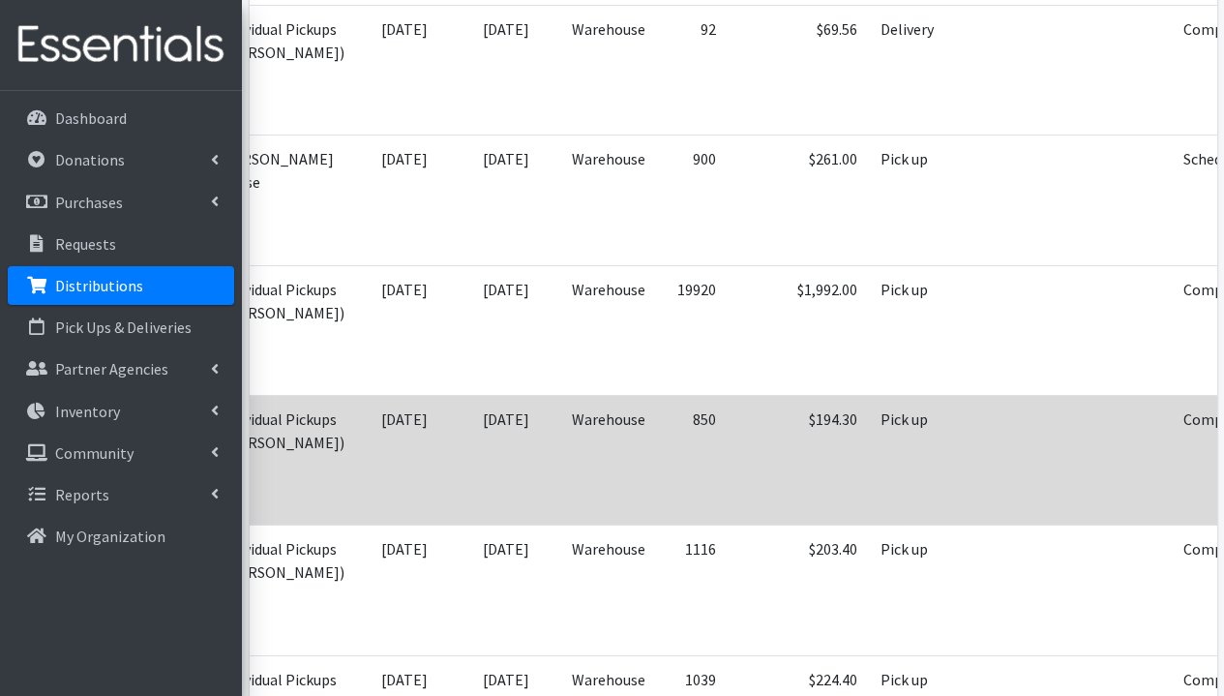
scroll to position [666, 0]
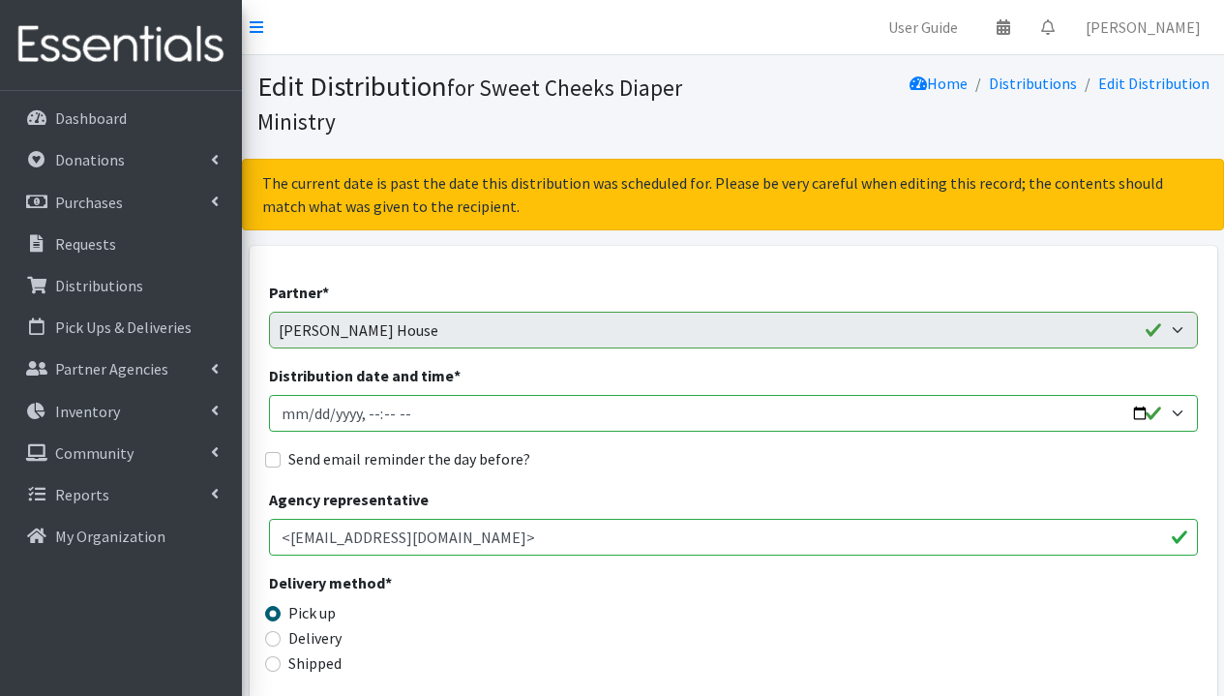
click at [312, 420] on input "Distribution date and time *" at bounding box center [733, 413] width 929 height 37
type input "[DATE]T23:59"
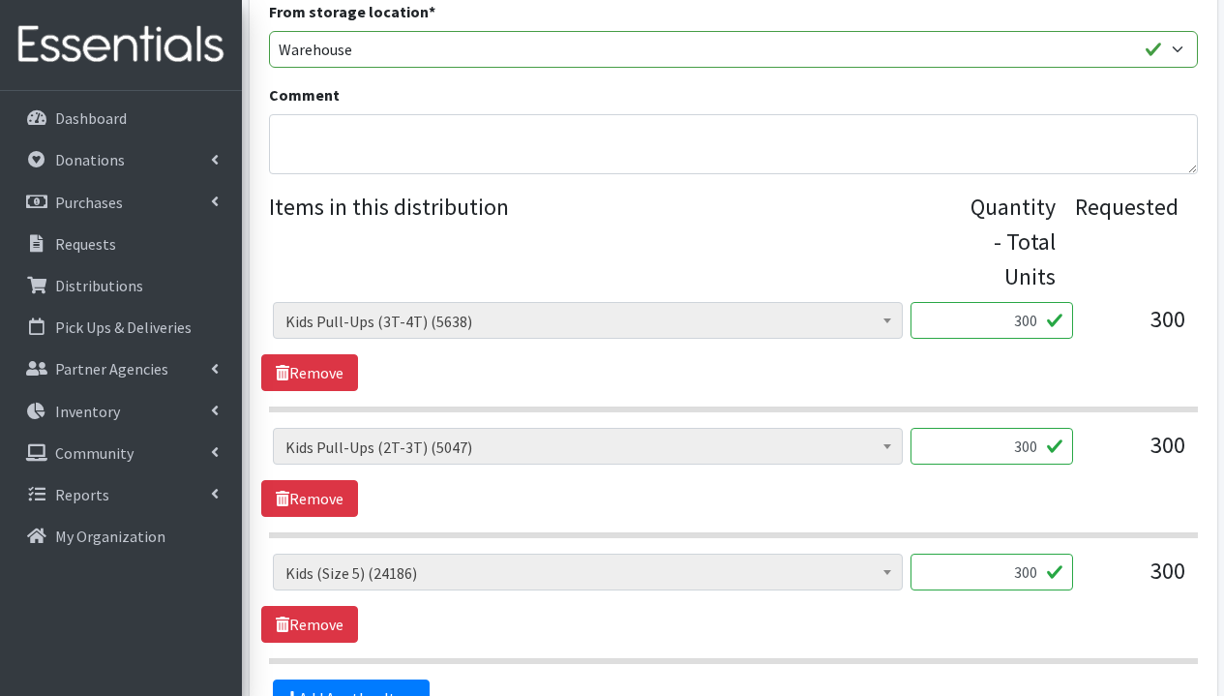
scroll to position [909, 0]
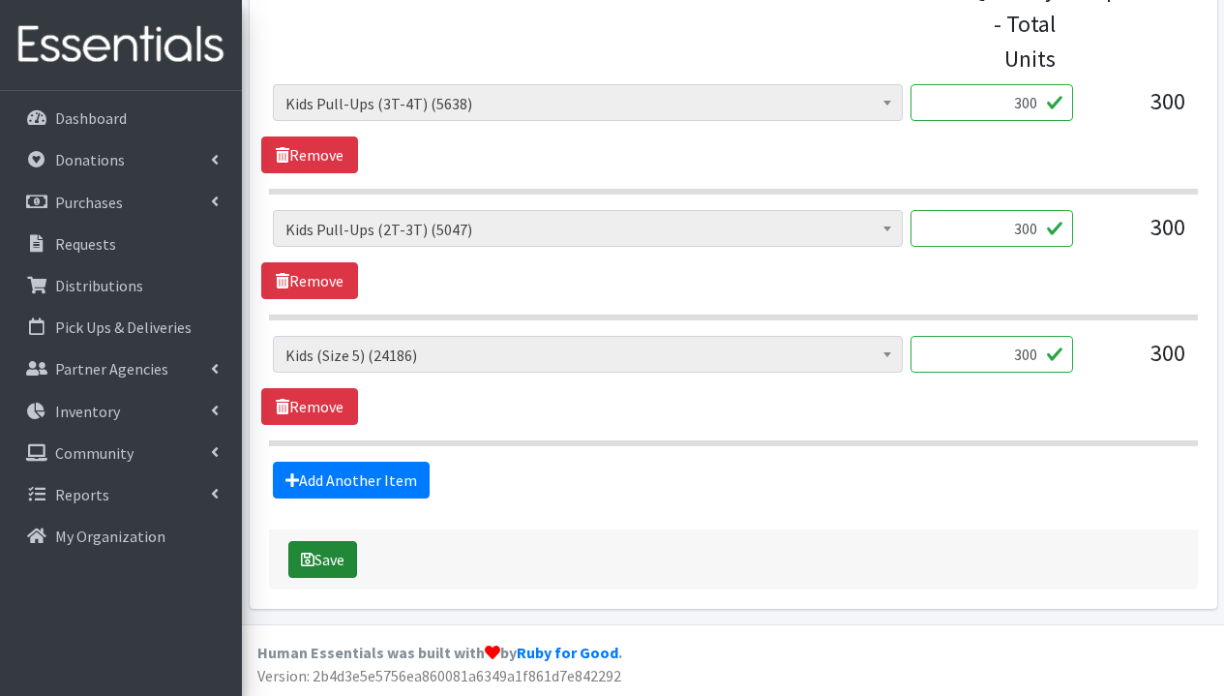
click at [321, 557] on button "Save" at bounding box center [322, 559] width 69 height 37
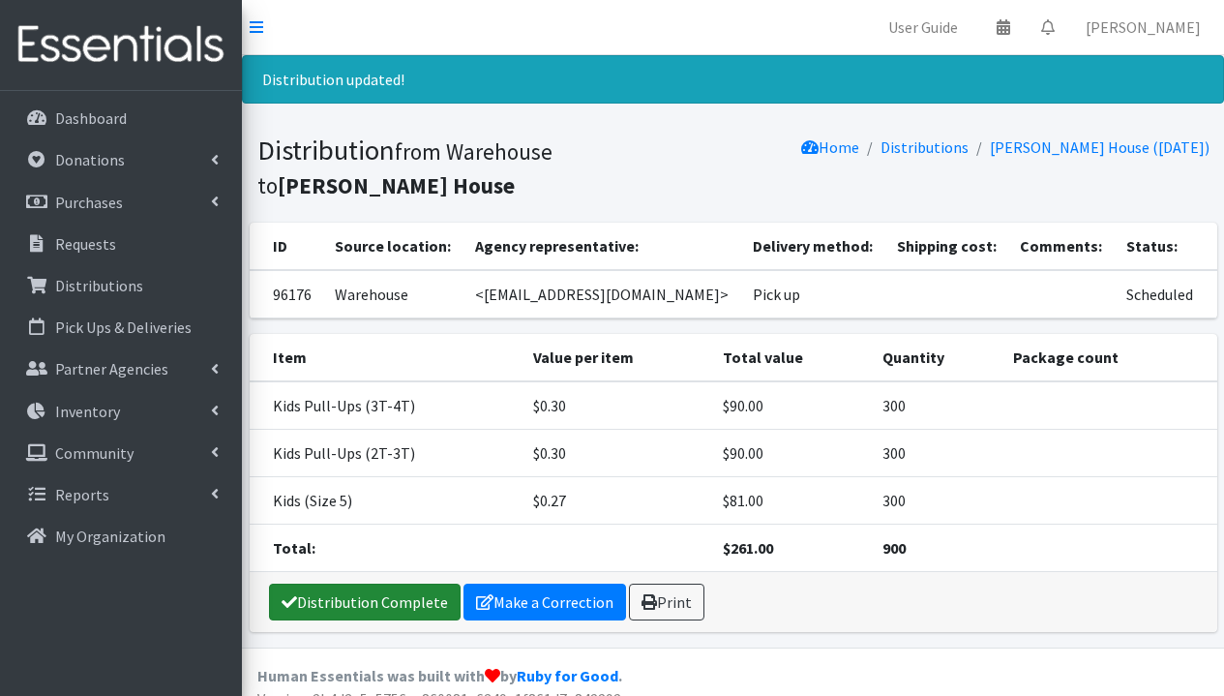
click at [369, 599] on link "Distribution Complete" at bounding box center [365, 601] width 192 height 37
